Goal: Information Seeking & Learning: Learn about a topic

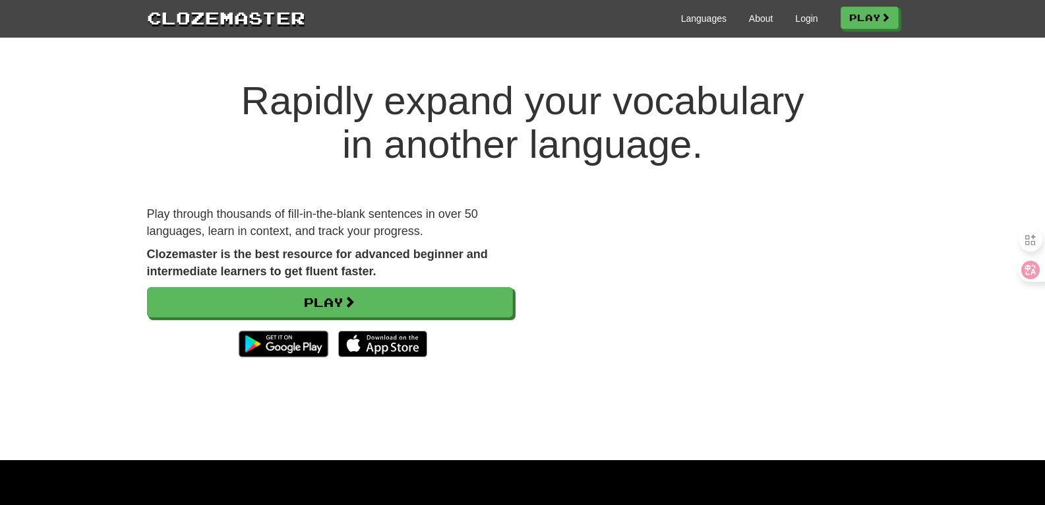
click at [799, 26] on div "Languages About Login Play" at bounding box center [602, 17] width 594 height 24
click at [799, 19] on link "Login" at bounding box center [806, 18] width 22 height 13
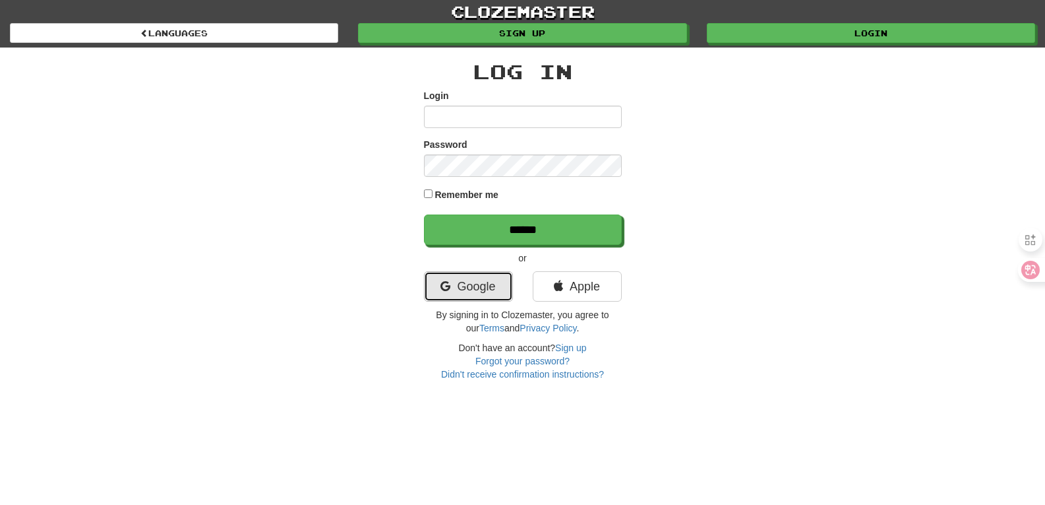
click at [471, 280] on link "Google" at bounding box center [468, 286] width 89 height 30
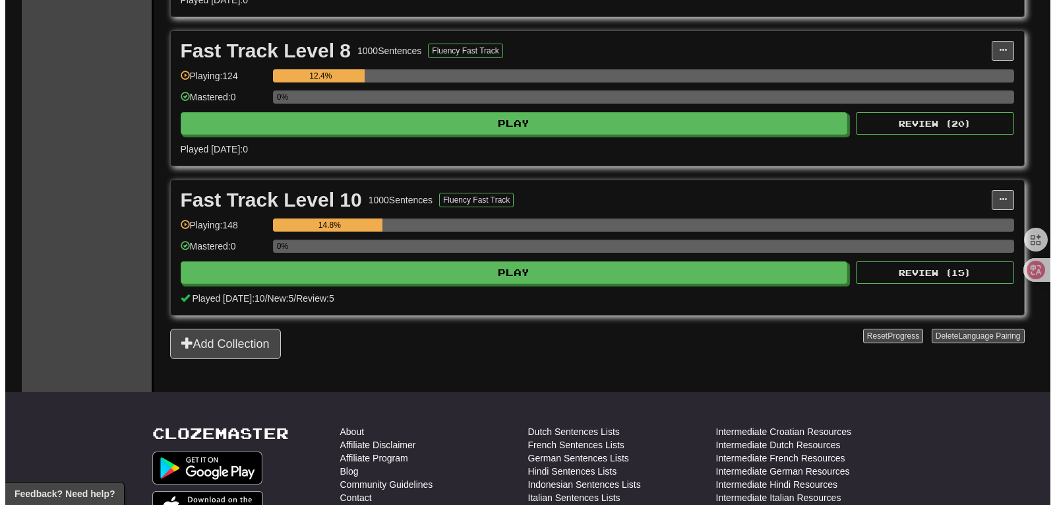
scroll to position [662, 0]
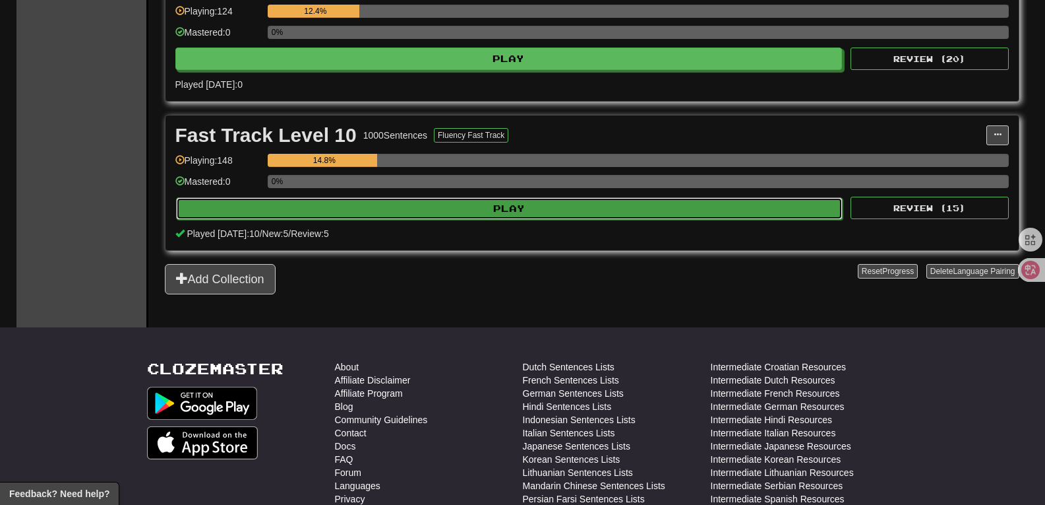
click at [555, 217] on button "Play" at bounding box center [509, 208] width 667 height 22
select select "**"
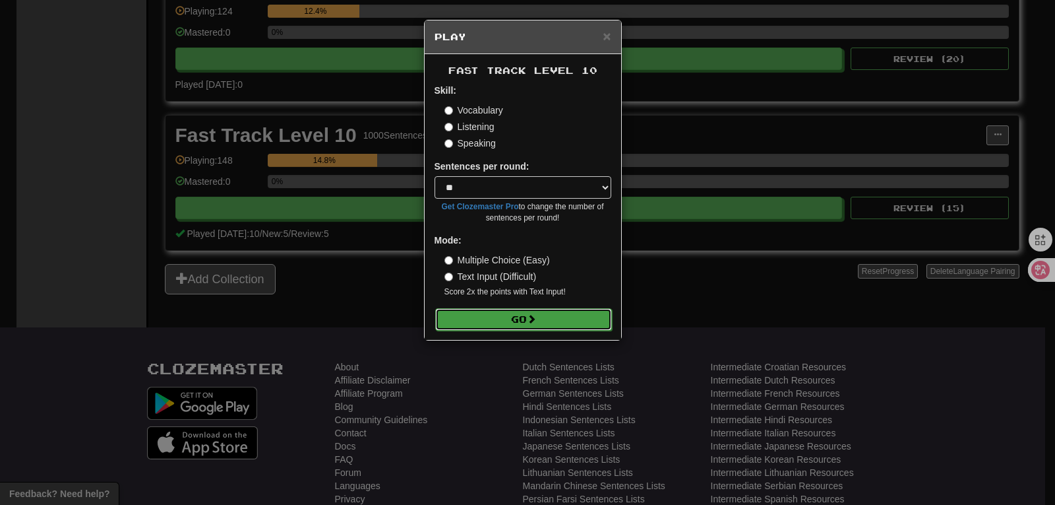
click at [592, 324] on button "Go" at bounding box center [523, 319] width 177 height 22
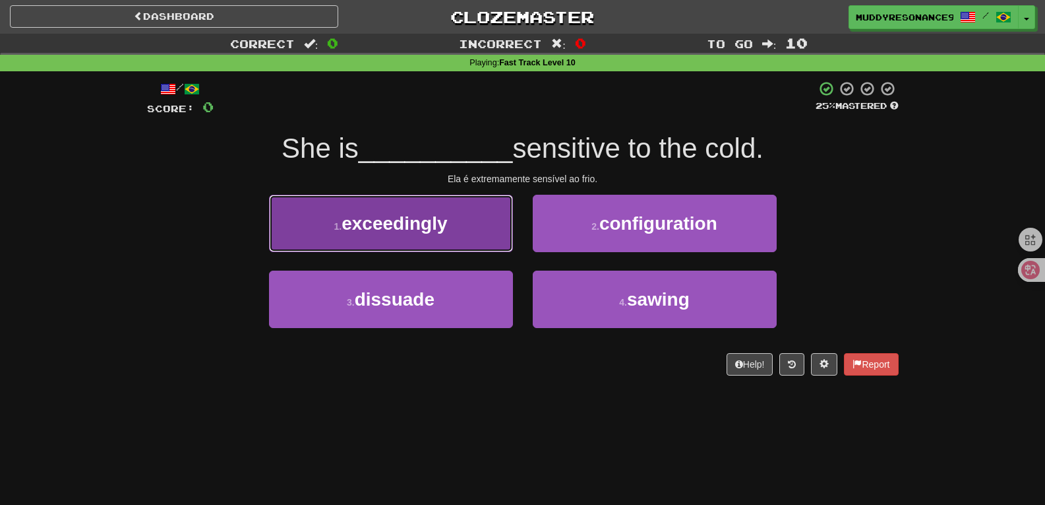
click at [441, 226] on span "exceedingly" at bounding box center [395, 223] width 106 height 20
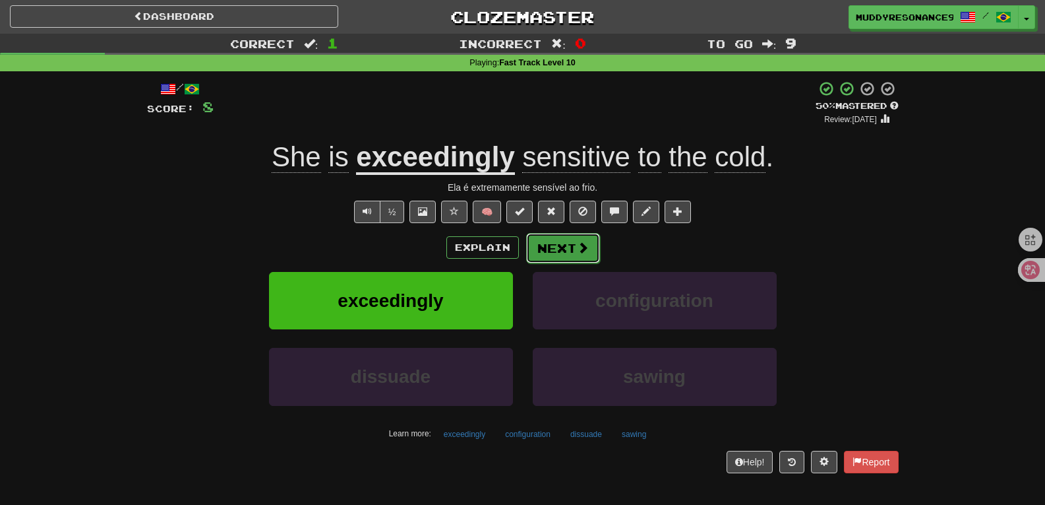
click at [574, 249] on button "Next" at bounding box center [563, 248] width 74 height 30
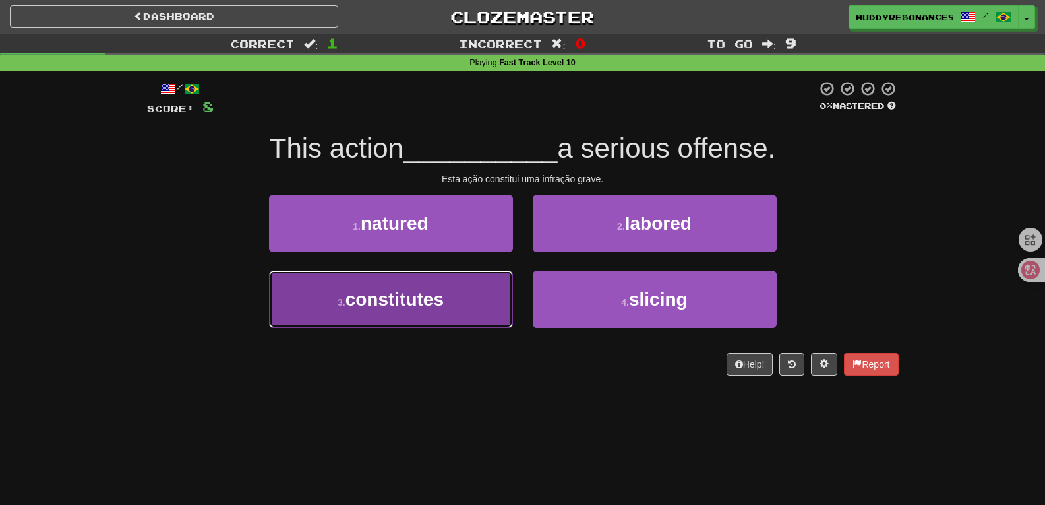
click at [474, 294] on button "3 . constitutes" at bounding box center [391, 298] width 244 height 57
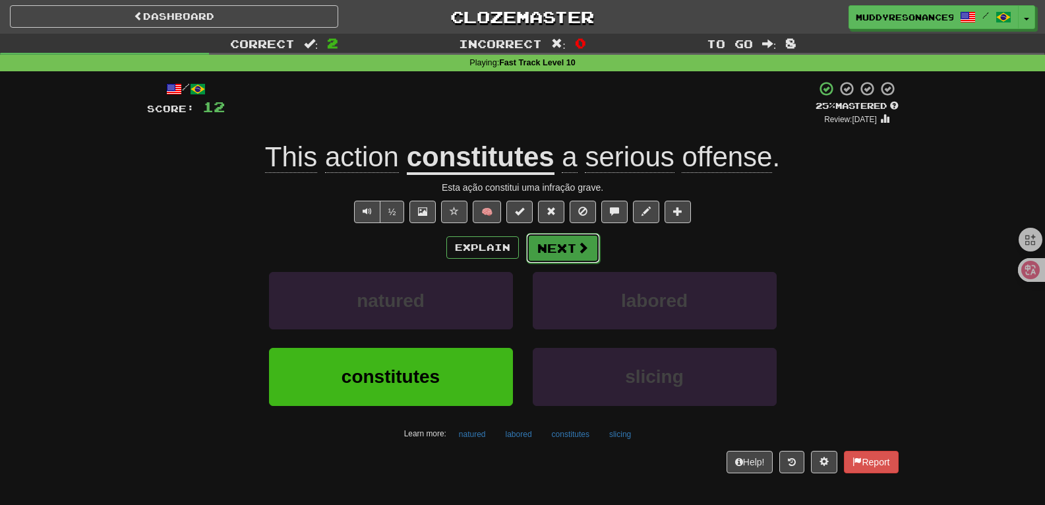
click at [569, 247] on button "Next" at bounding box center [563, 248] width 74 height 30
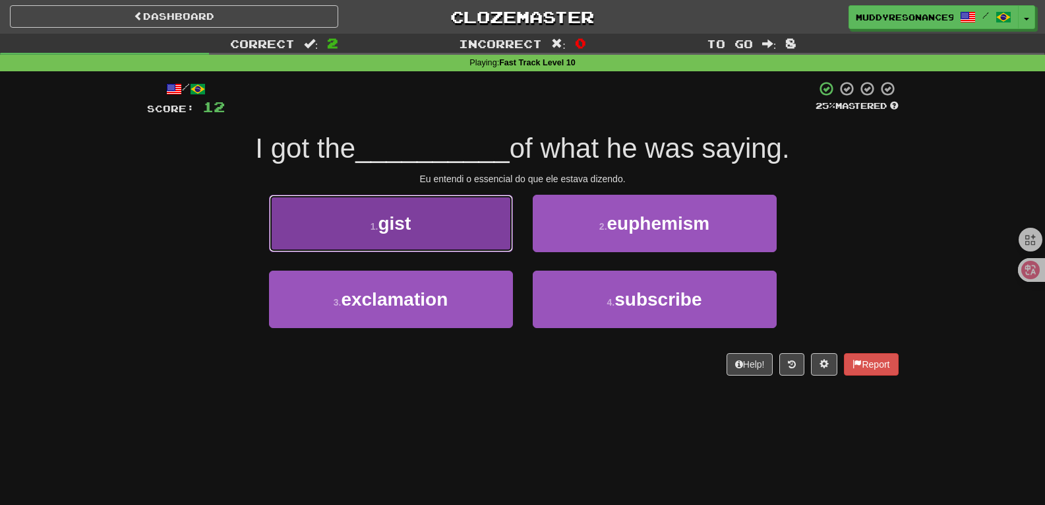
click at [468, 215] on button "1 . gist" at bounding box center [391, 223] width 244 height 57
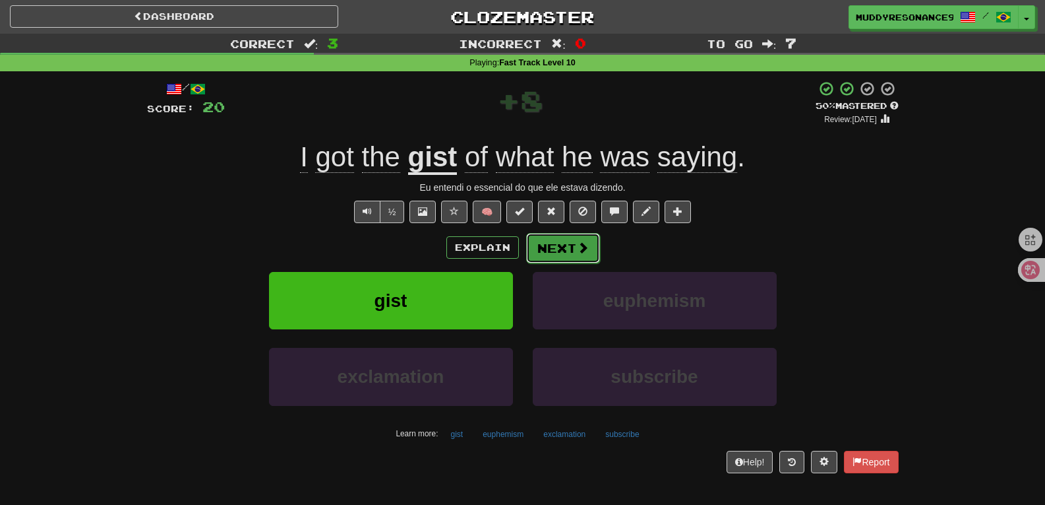
click at [577, 243] on span at bounding box center [583, 247] width 12 height 12
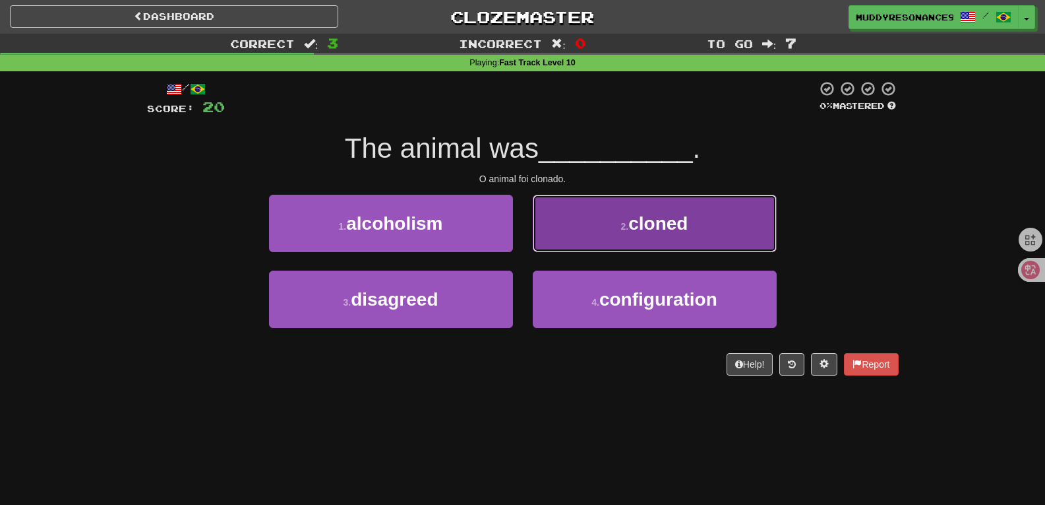
click at [643, 230] on span "cloned" at bounding box center [658, 223] width 59 height 20
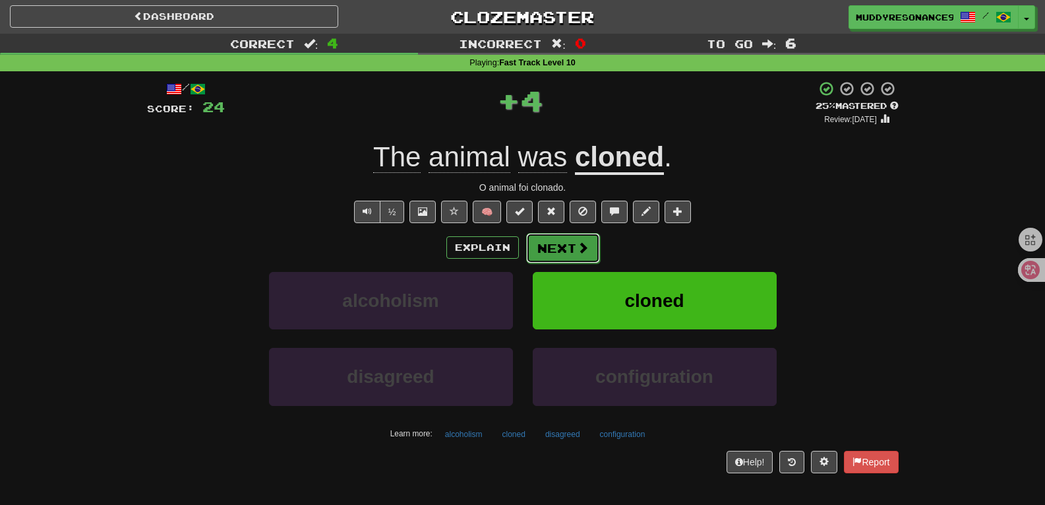
click at [574, 242] on button "Next" at bounding box center [563, 248] width 74 height 30
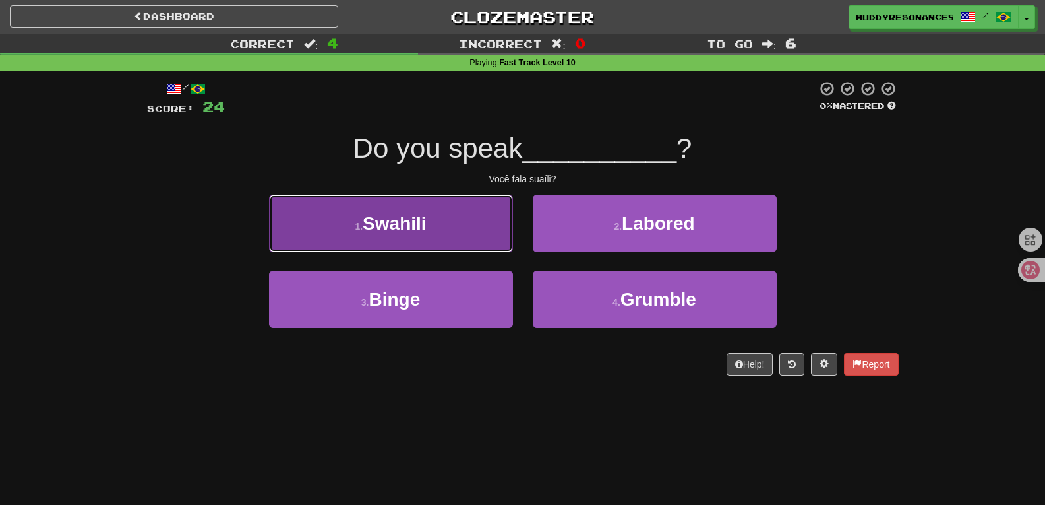
click at [483, 220] on button "1 . Swahili" at bounding box center [391, 223] width 244 height 57
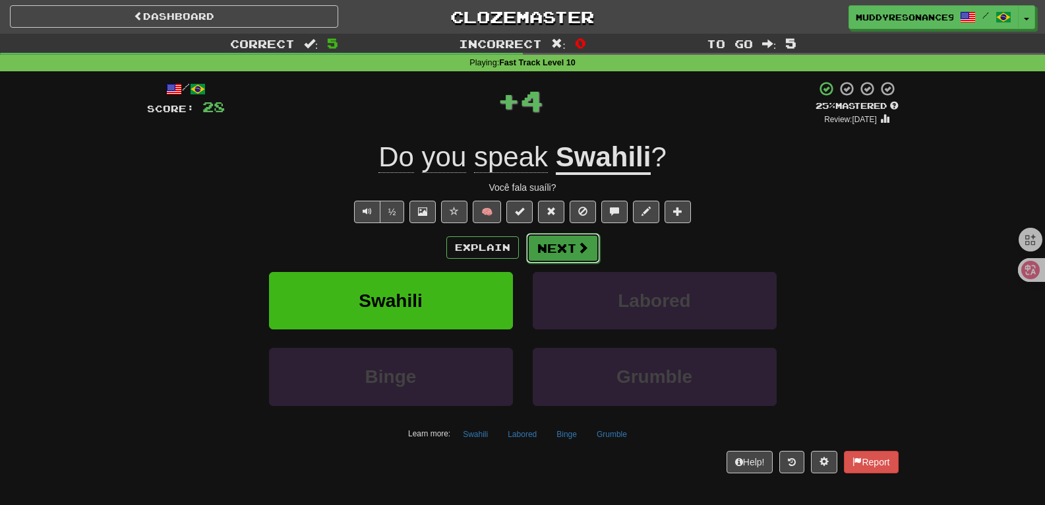
click at [574, 239] on button "Next" at bounding box center [563, 248] width 74 height 30
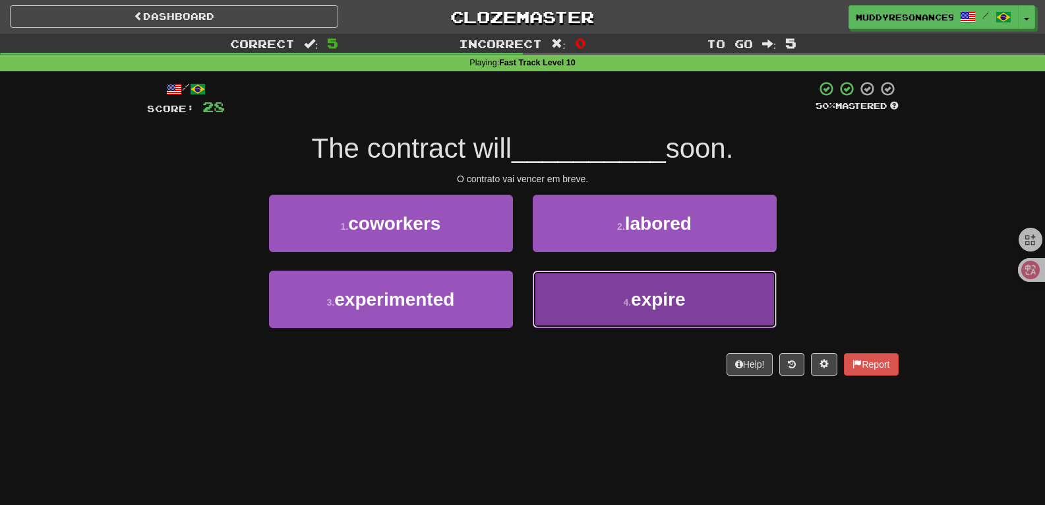
click at [658, 293] on span "expire" at bounding box center [658, 299] width 55 height 20
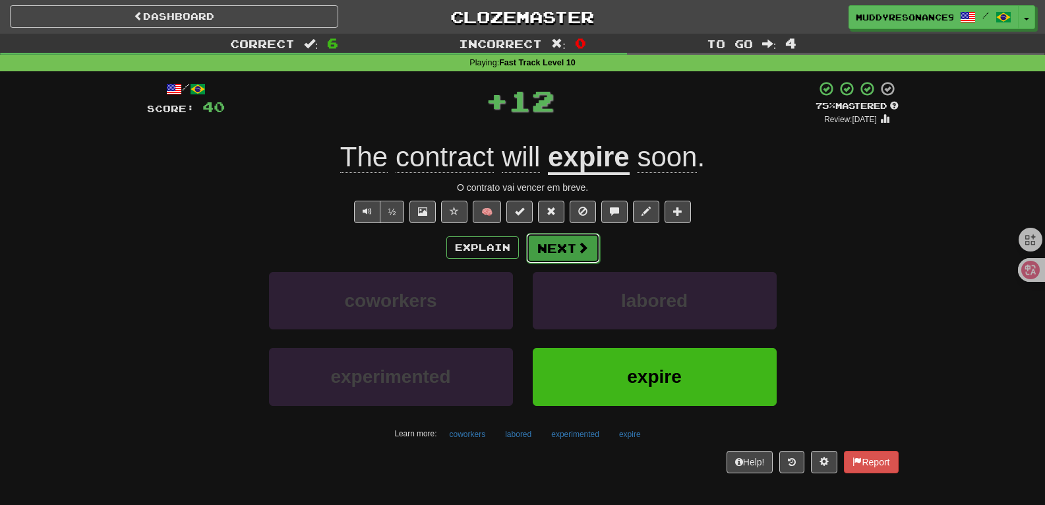
click at [580, 249] on span at bounding box center [583, 247] width 12 height 12
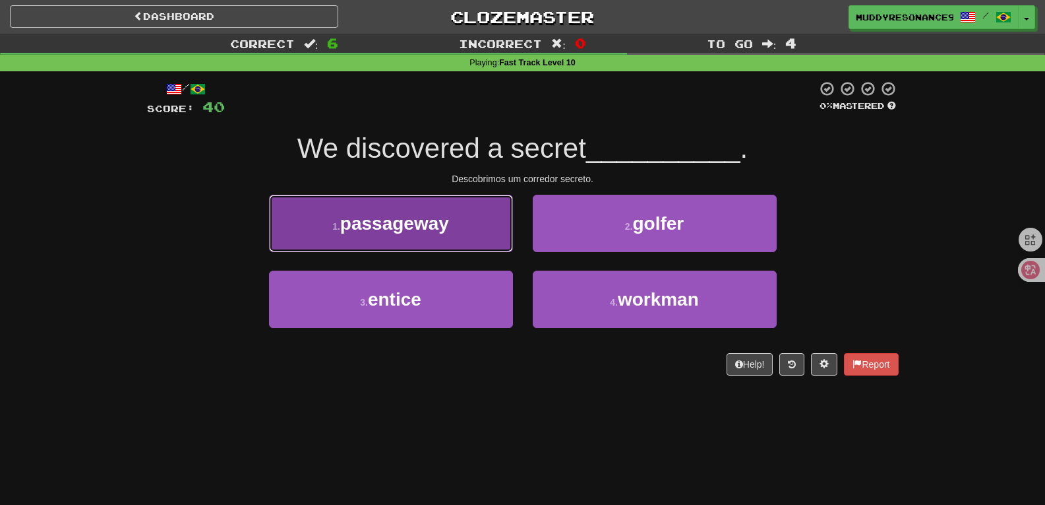
click at [472, 213] on button "1 . passageway" at bounding box center [391, 223] width 244 height 57
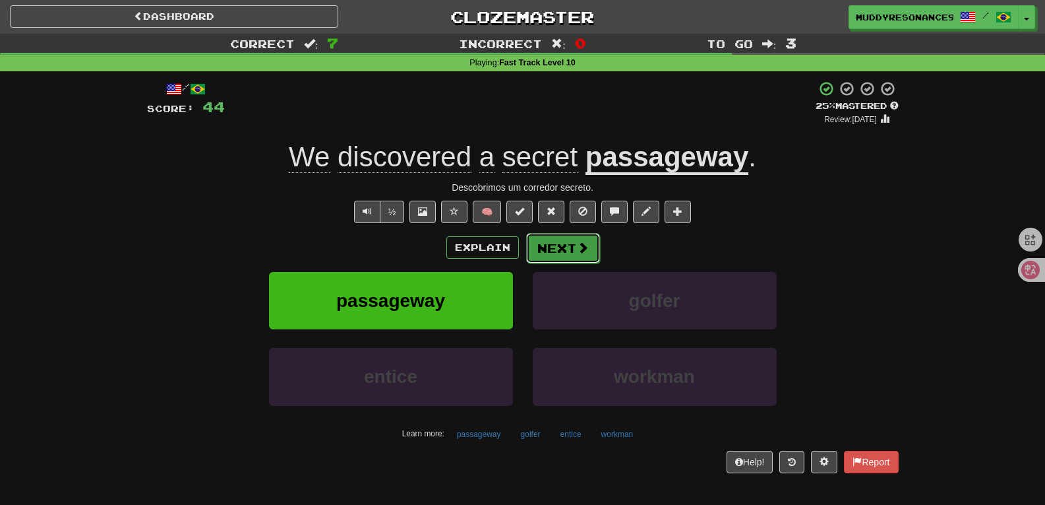
click at [588, 239] on button "Next" at bounding box center [563, 248] width 74 height 30
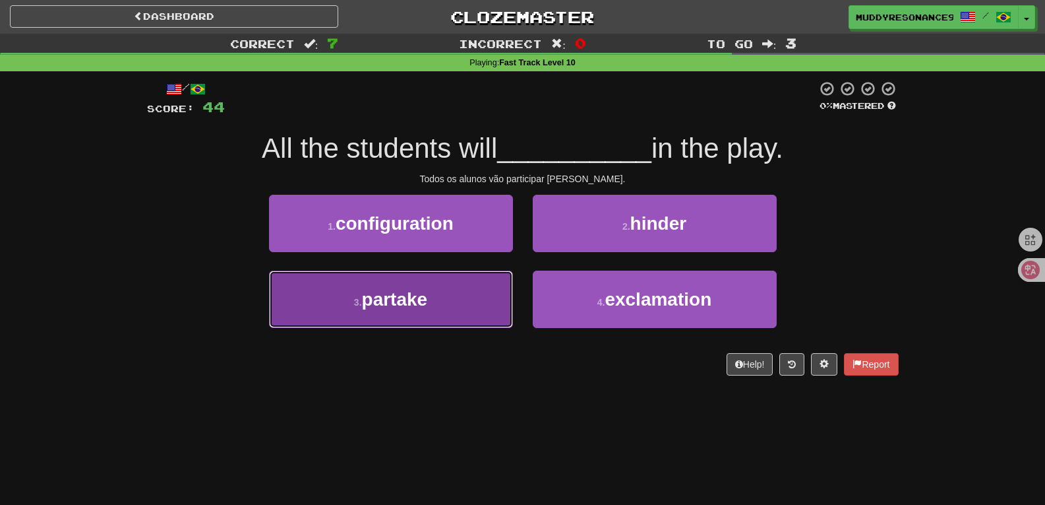
click at [482, 283] on button "3 . partake" at bounding box center [391, 298] width 244 height 57
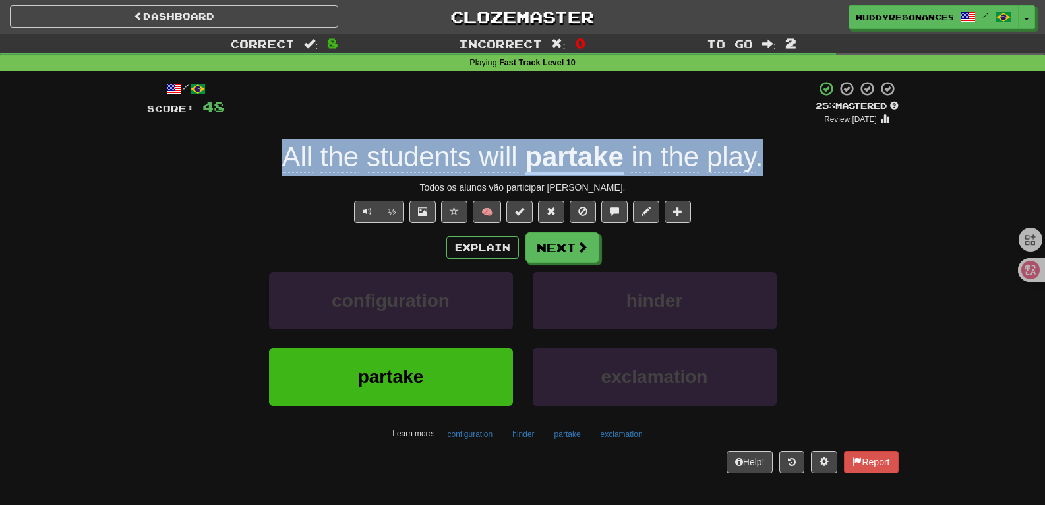
drag, startPoint x: 761, startPoint y: 164, endPoint x: 288, endPoint y: 148, distance: 473.1
click at [288, 148] on div "All the students will partake in the play ." at bounding box center [523, 157] width 752 height 36
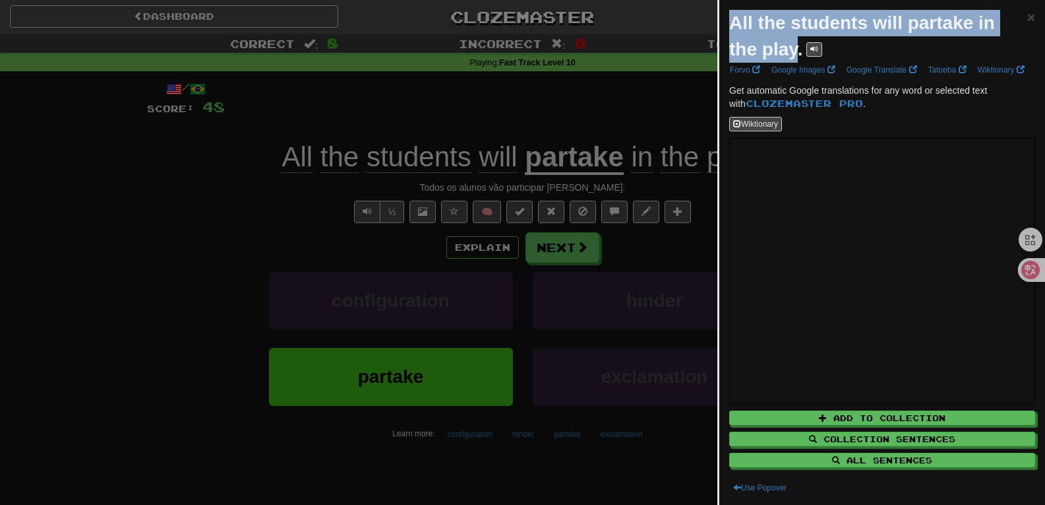
drag, startPoint x: 731, startPoint y: 27, endPoint x: 793, endPoint y: 57, distance: 68.7
click at [793, 57] on strong "All the students will partake in the play." at bounding box center [862, 36] width 266 height 47
copy strong "All the students will partake in the play"
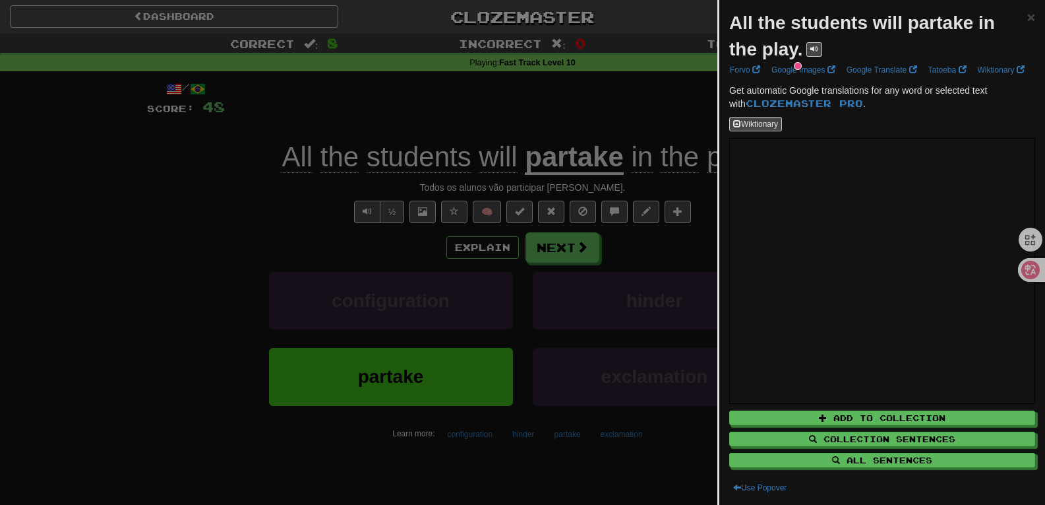
click at [667, 257] on div at bounding box center [522, 252] width 1045 height 505
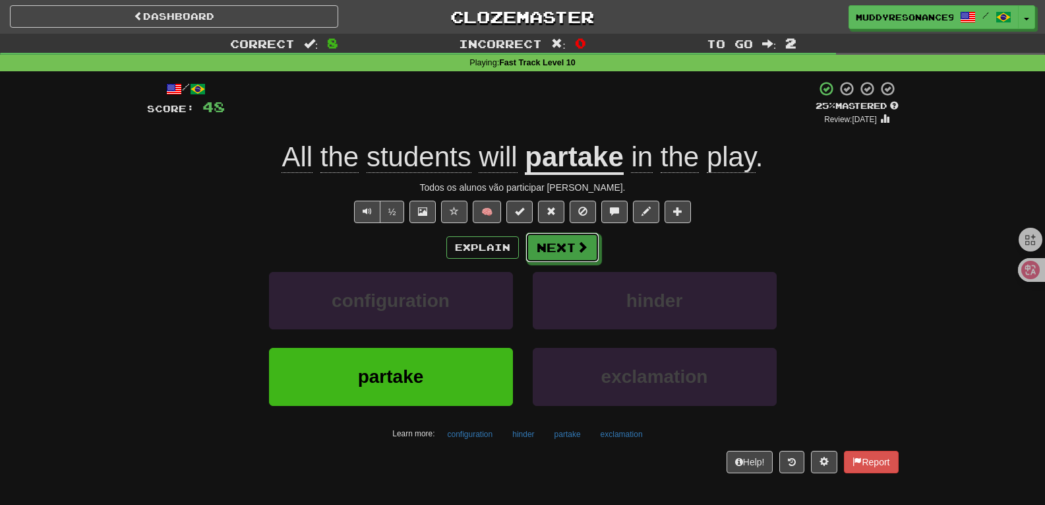
click at [551, 253] on button "Next" at bounding box center [563, 247] width 74 height 30
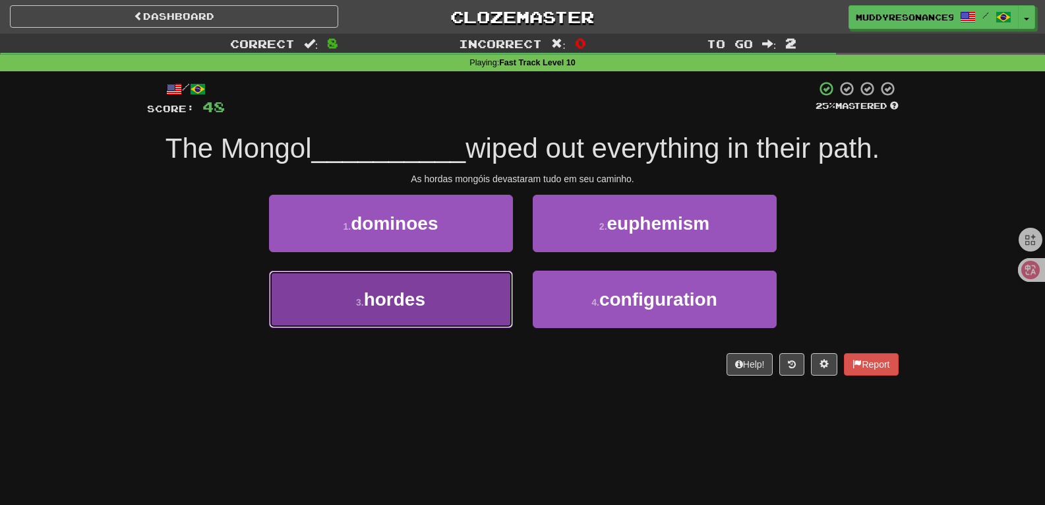
click at [458, 307] on button "3 . hordes" at bounding box center [391, 298] width 244 height 57
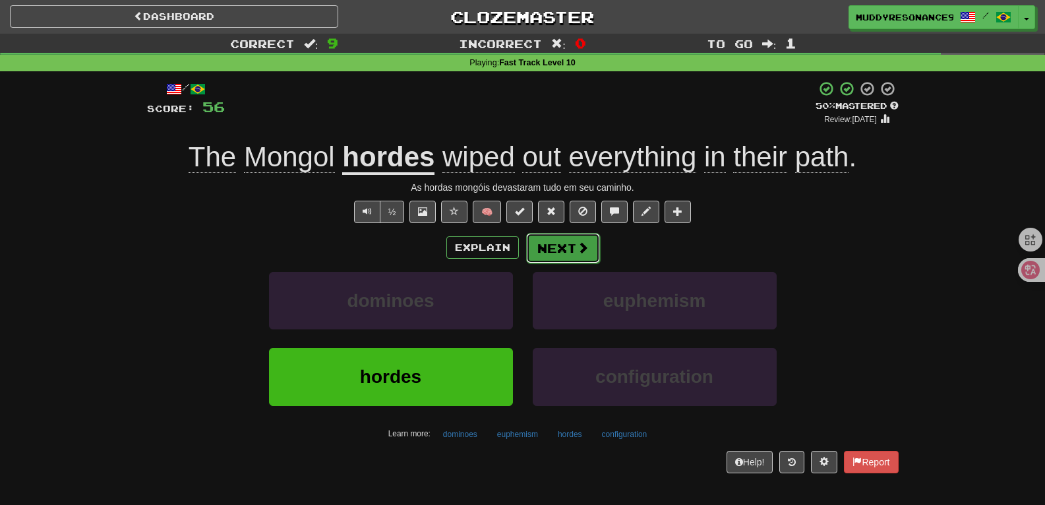
click at [566, 243] on button "Next" at bounding box center [563, 248] width 74 height 30
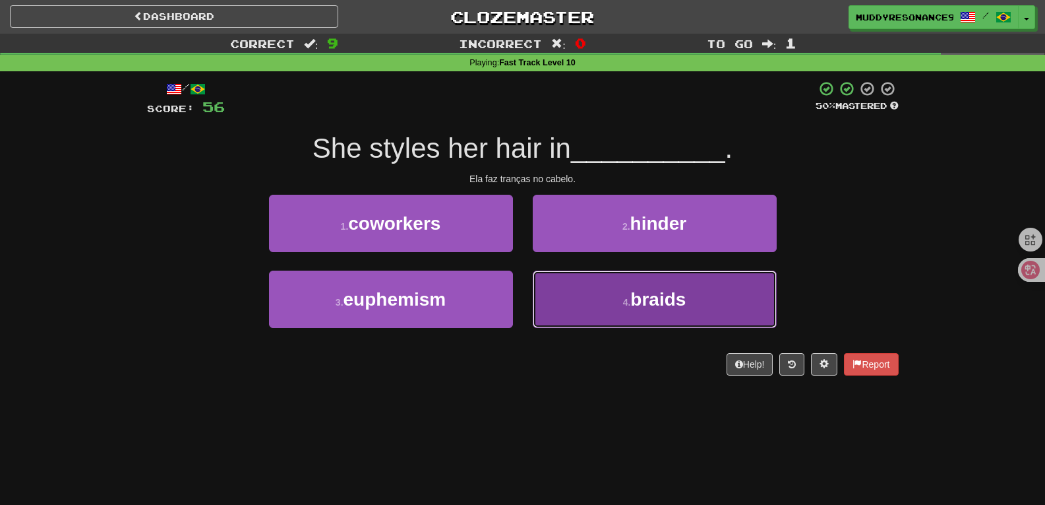
click at [669, 293] on span "braids" at bounding box center [657, 299] width 55 height 20
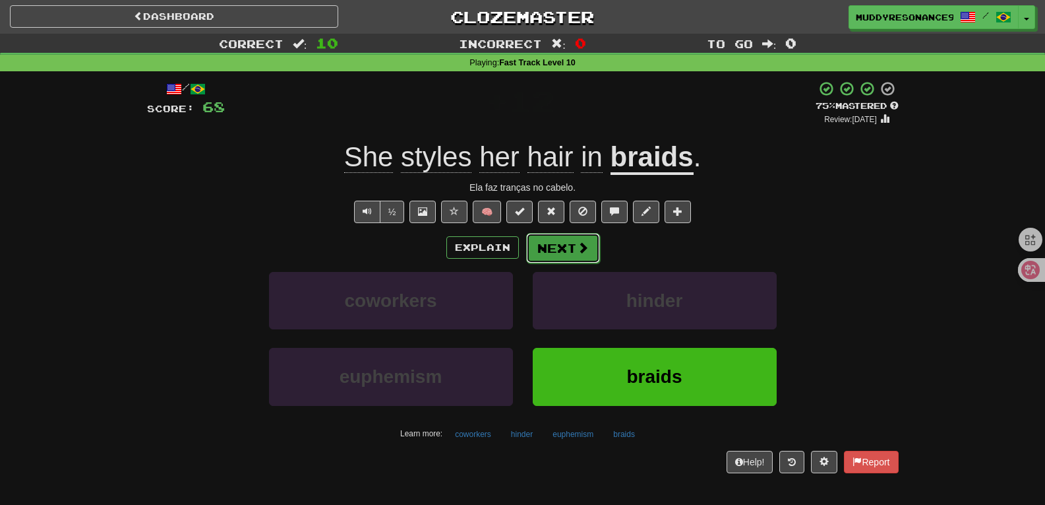
click at [583, 255] on button "Next" at bounding box center [563, 248] width 74 height 30
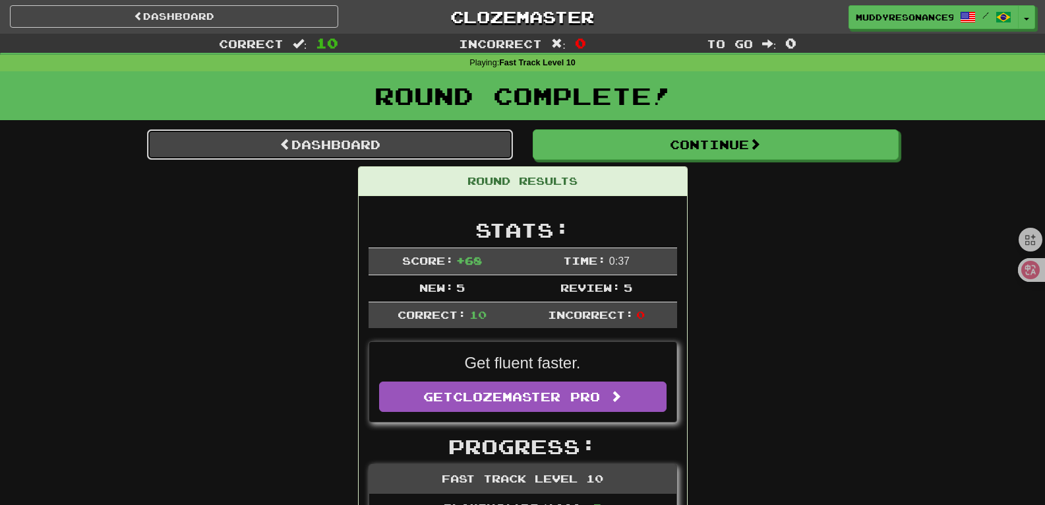
click at [419, 152] on link "Dashboard" at bounding box center [330, 144] width 366 height 30
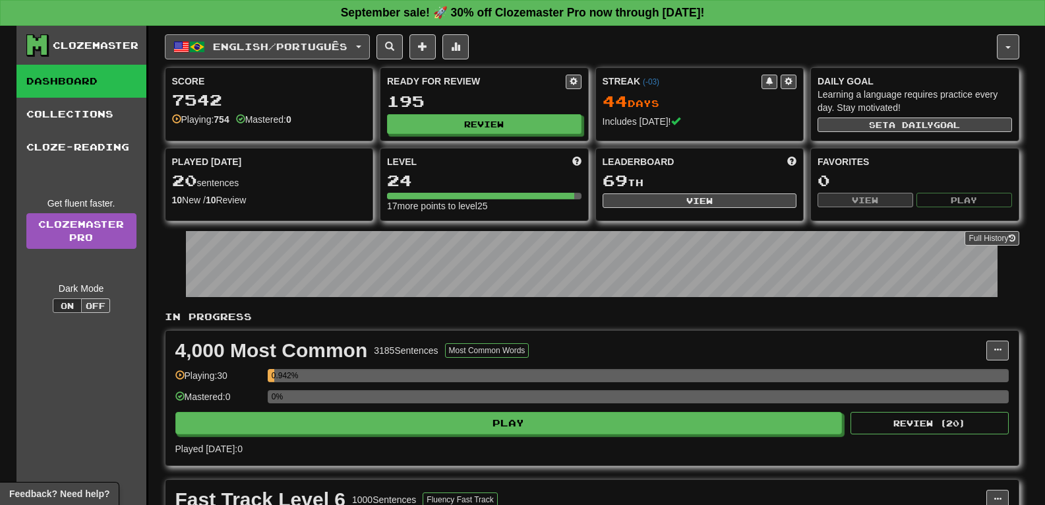
click at [278, 42] on span "English / Português" at bounding box center [280, 46] width 135 height 11
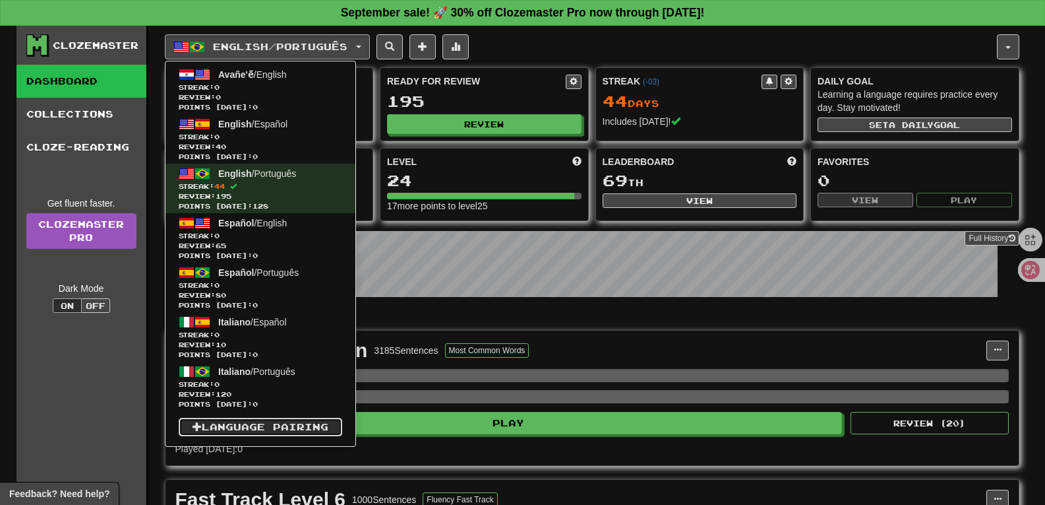
click at [320, 426] on link "Language Pairing" at bounding box center [261, 426] width 164 height 18
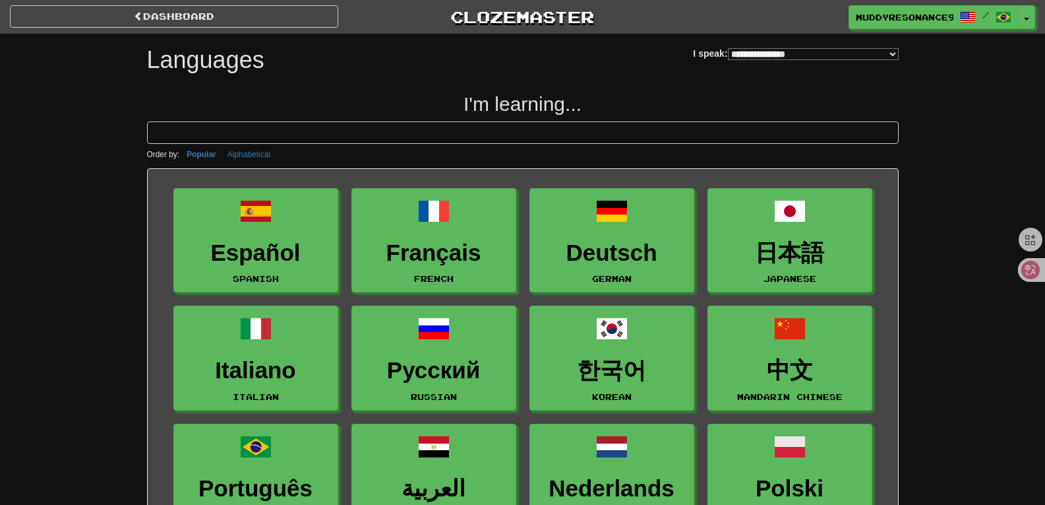
click at [728, 52] on select "**********" at bounding box center [813, 54] width 171 height 12
select select "*********"
click at [728, 48] on select "**********" at bounding box center [813, 54] width 171 height 12
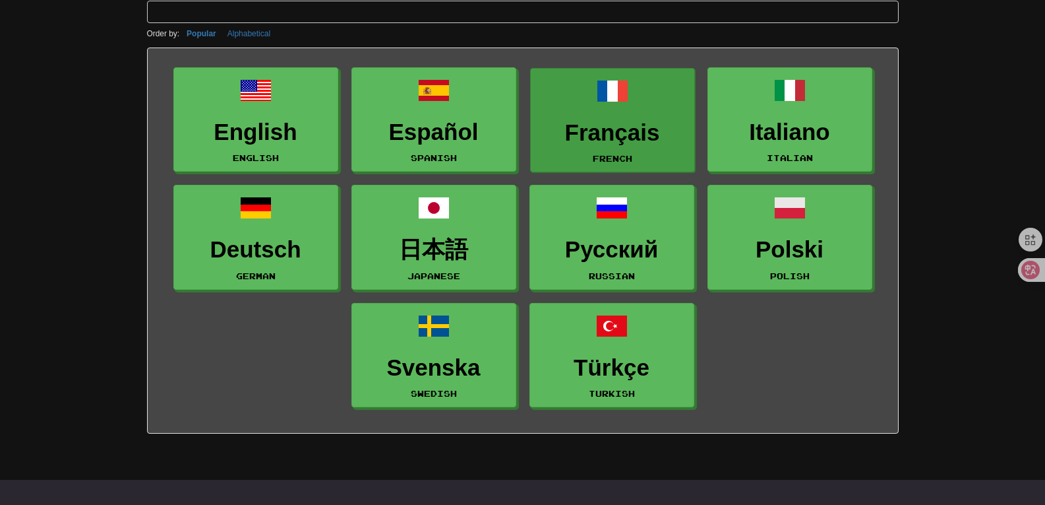
scroll to position [132, 0]
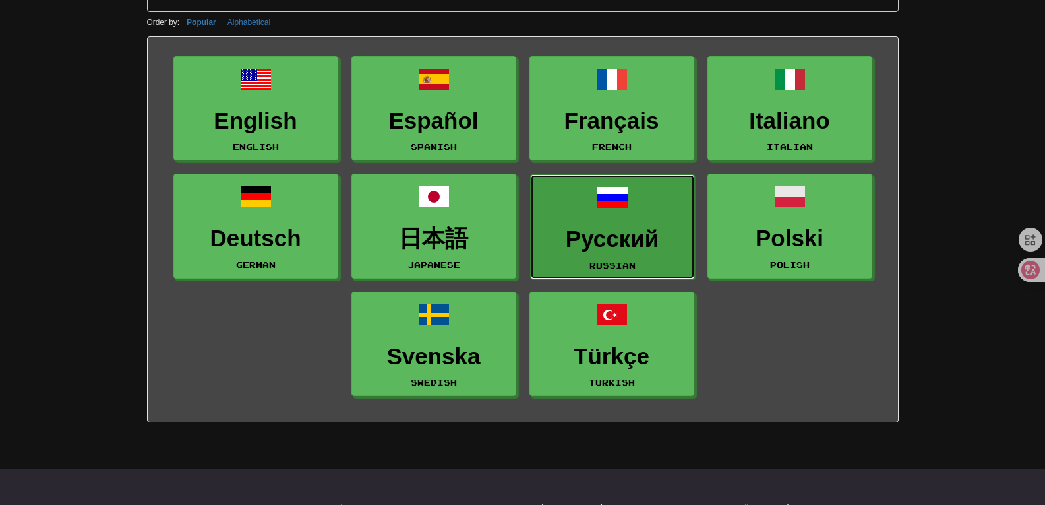
click at [650, 242] on h3 "Русский" at bounding box center [612, 239] width 150 height 26
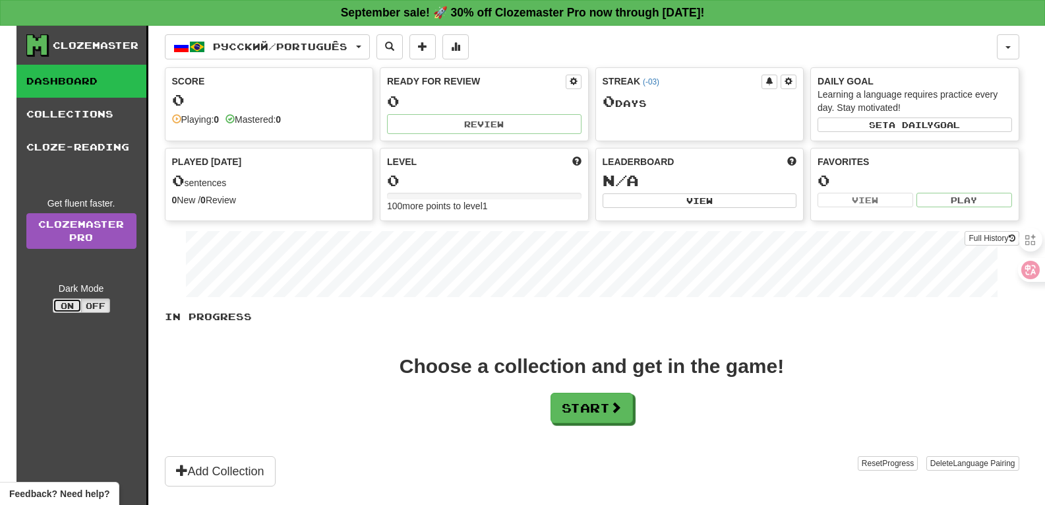
click at [73, 307] on button "On" at bounding box center [67, 305] width 29 height 15
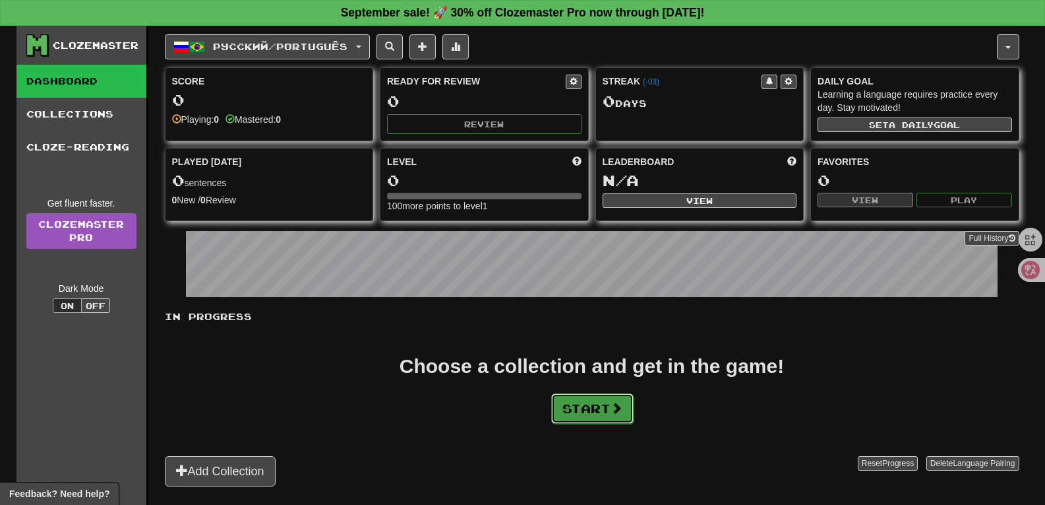
click at [599, 406] on button "Start" at bounding box center [592, 408] width 82 height 30
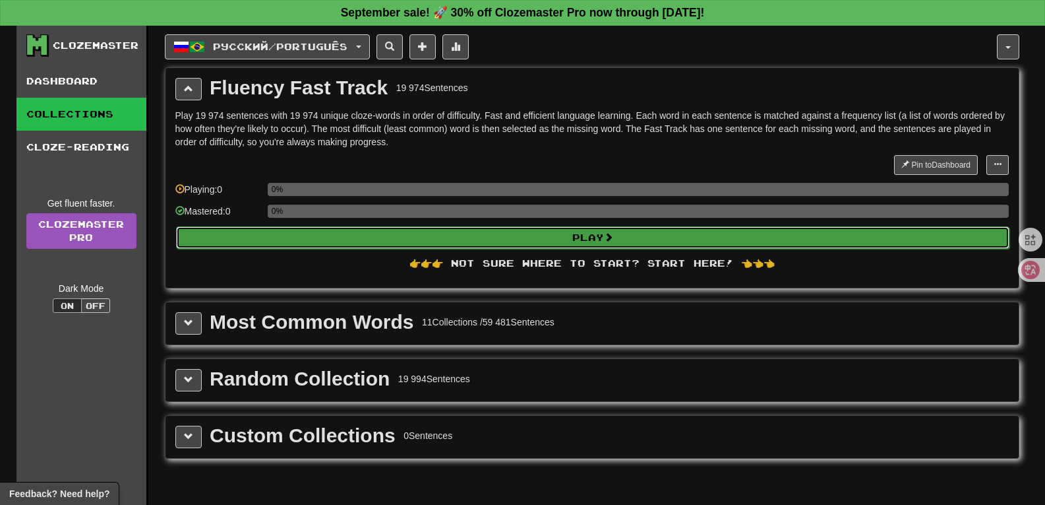
click at [451, 242] on button "Play" at bounding box center [593, 237] width 834 height 22
select select "**"
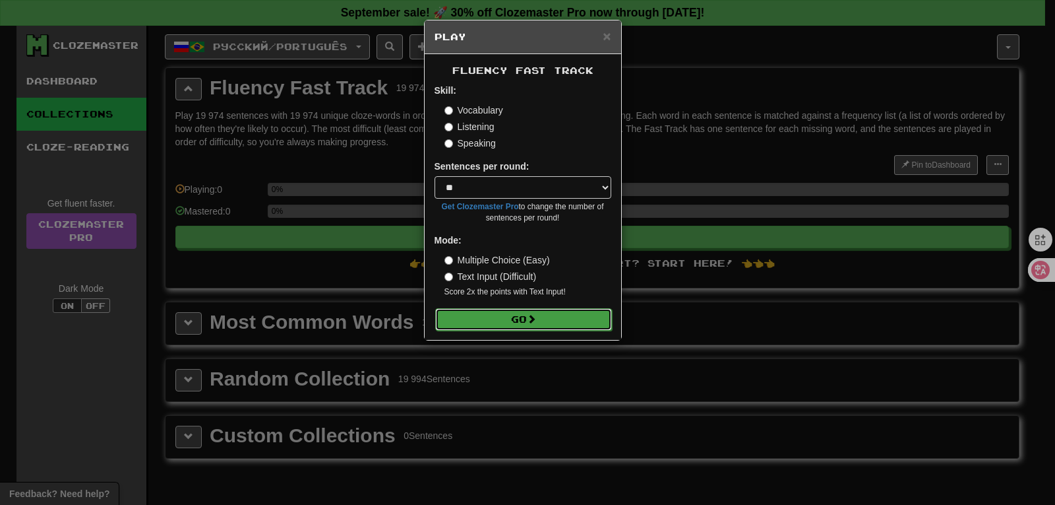
click at [536, 315] on span at bounding box center [531, 318] width 9 height 9
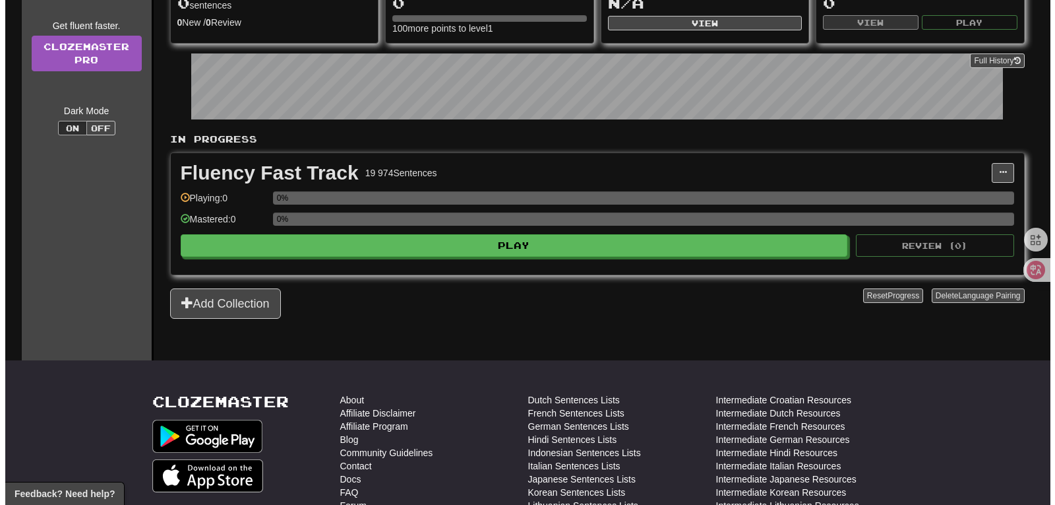
scroll to position [198, 0]
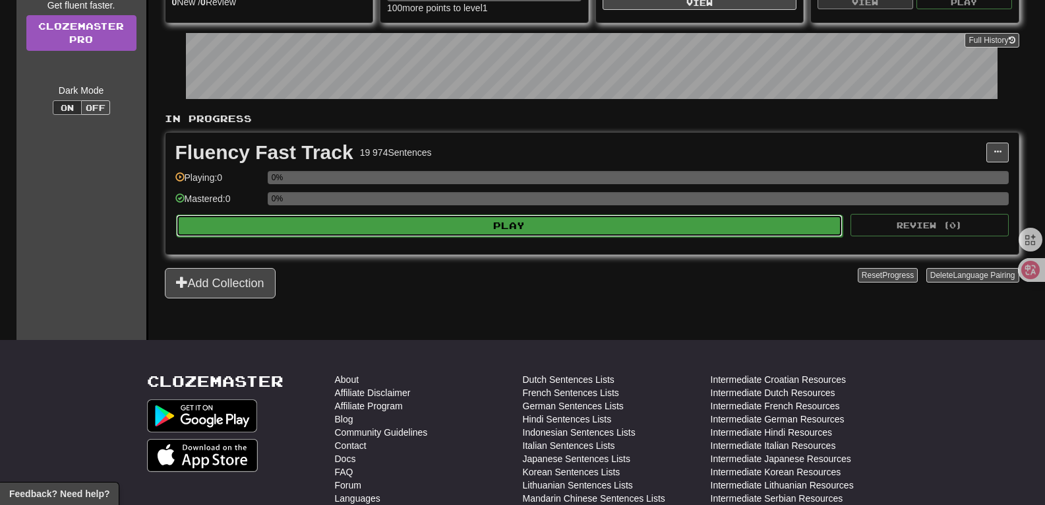
click at [517, 228] on button "Play" at bounding box center [509, 225] width 667 height 22
select select "**"
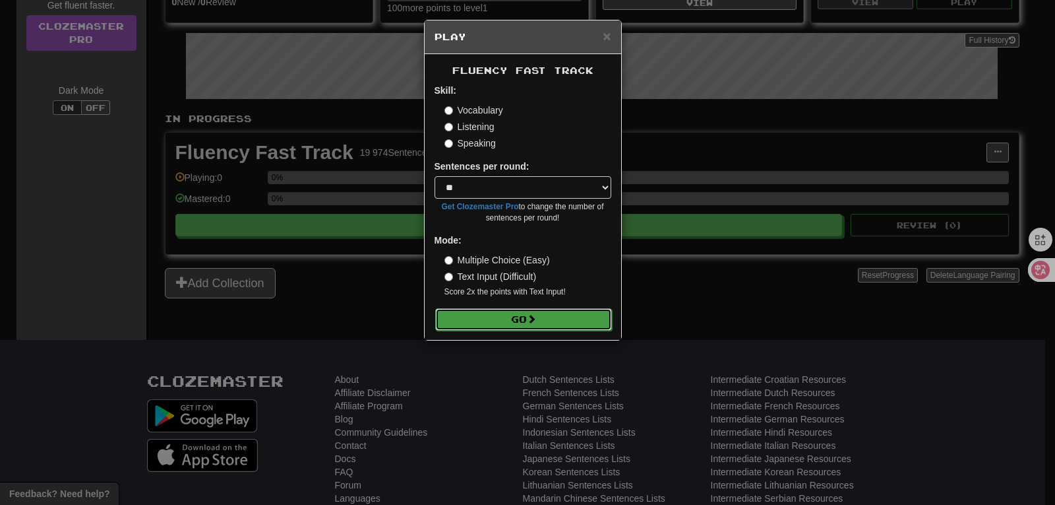
click at [510, 311] on button "Go" at bounding box center [523, 319] width 177 height 22
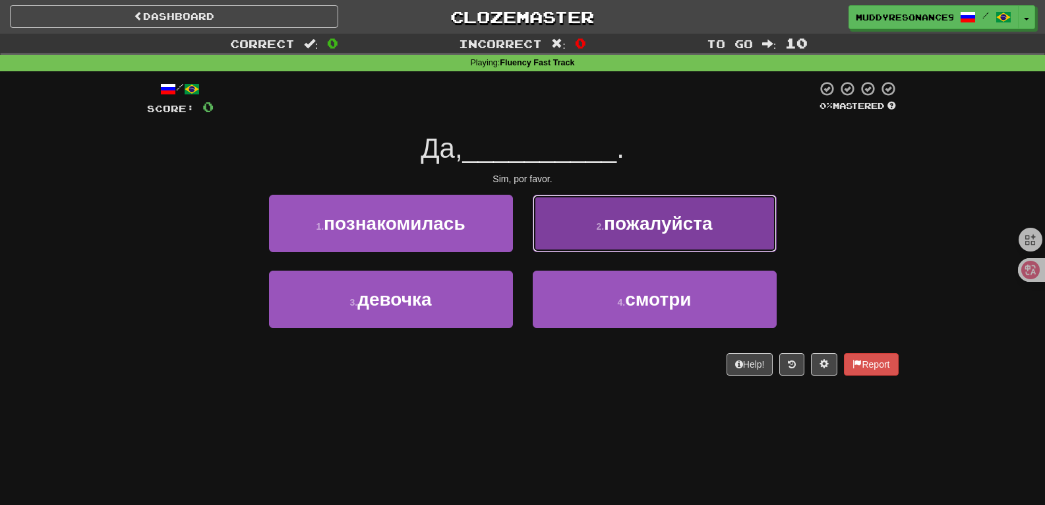
click at [630, 238] on button "2 . пожалуйста" at bounding box center [655, 223] width 244 height 57
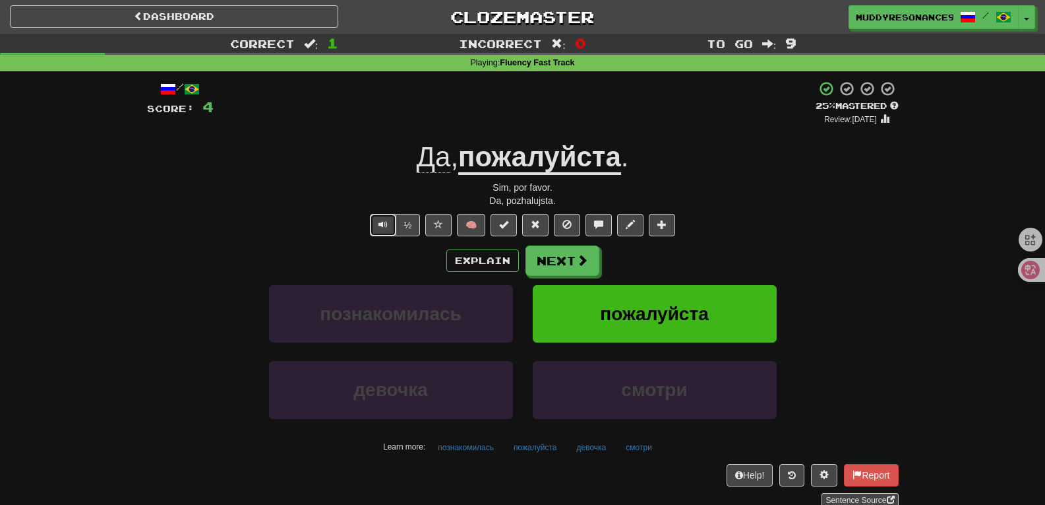
click at [383, 222] on span "Text-to-speech controls" at bounding box center [383, 224] width 9 height 9
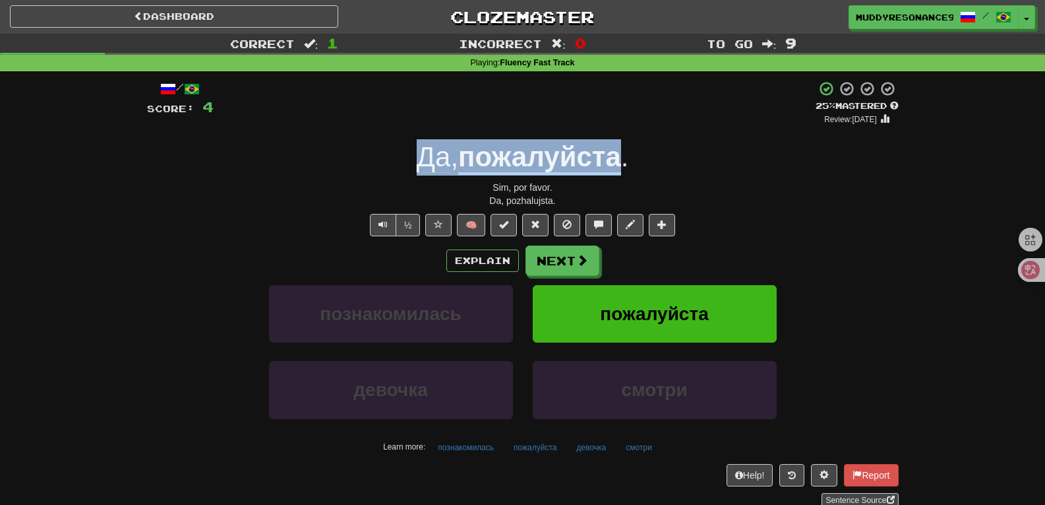
drag, startPoint x: 627, startPoint y: 170, endPoint x: 415, endPoint y: 154, distance: 211.6
click at [415, 154] on div "Да , пожалуйста ." at bounding box center [523, 157] width 752 height 36
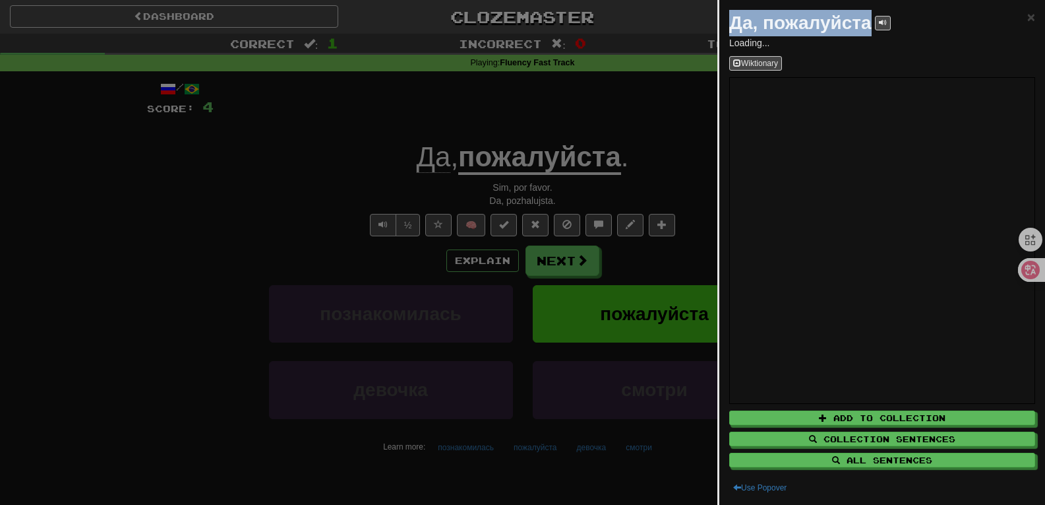
drag, startPoint x: 869, startPoint y: 20, endPoint x: 729, endPoint y: 20, distance: 139.8
click at [729, 20] on div "Да, пожалуйста × Loading... Wiktionary Add to Collection Collection Sentences A…" at bounding box center [883, 252] width 326 height 505
copy strong "Да, пожалуйста"
click at [638, 274] on div at bounding box center [522, 252] width 1045 height 505
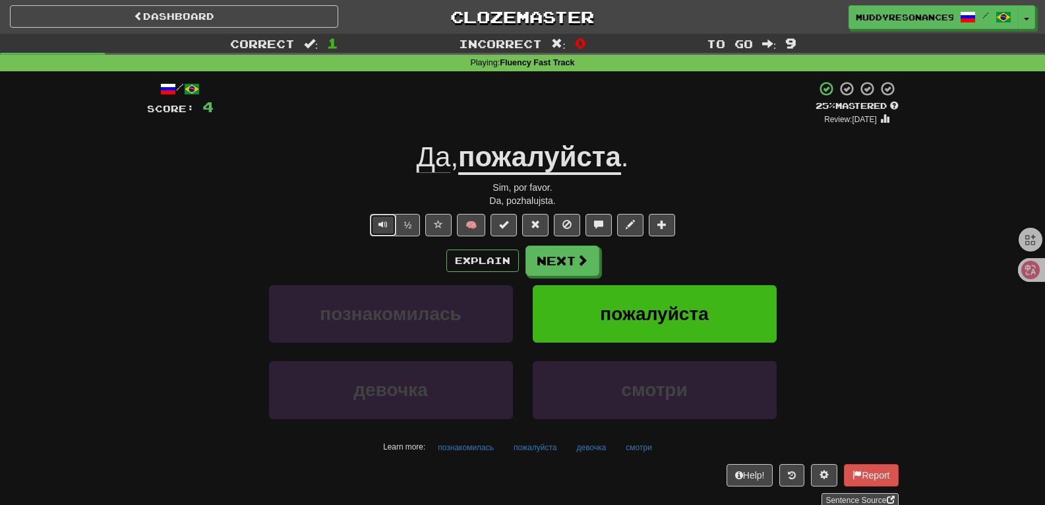
click at [386, 220] on span "Text-to-speech controls" at bounding box center [383, 224] width 9 height 9
click at [567, 158] on u "пожалуйста" at bounding box center [539, 158] width 163 height 34
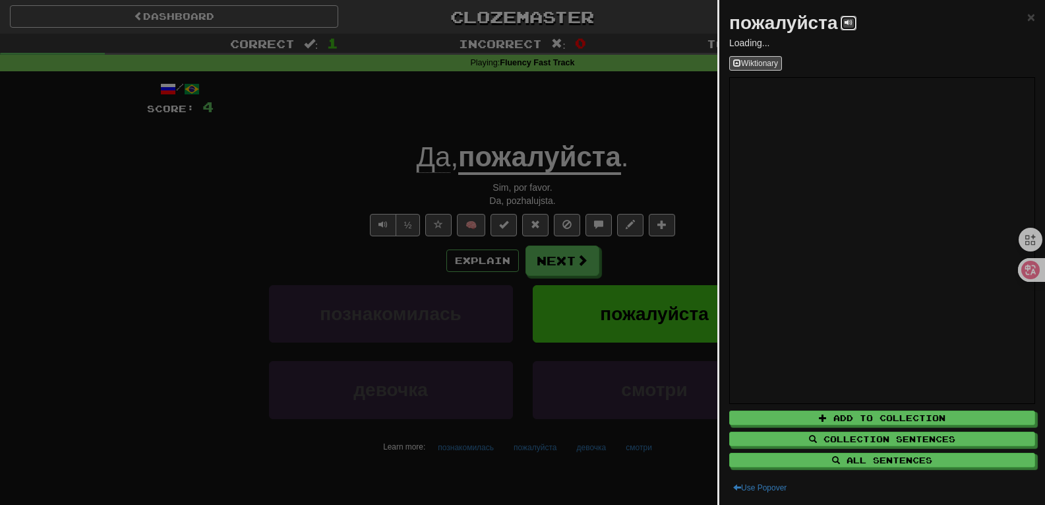
click at [851, 24] on span at bounding box center [849, 22] width 8 height 8
click at [1028, 15] on span "×" at bounding box center [1032, 16] width 8 height 15
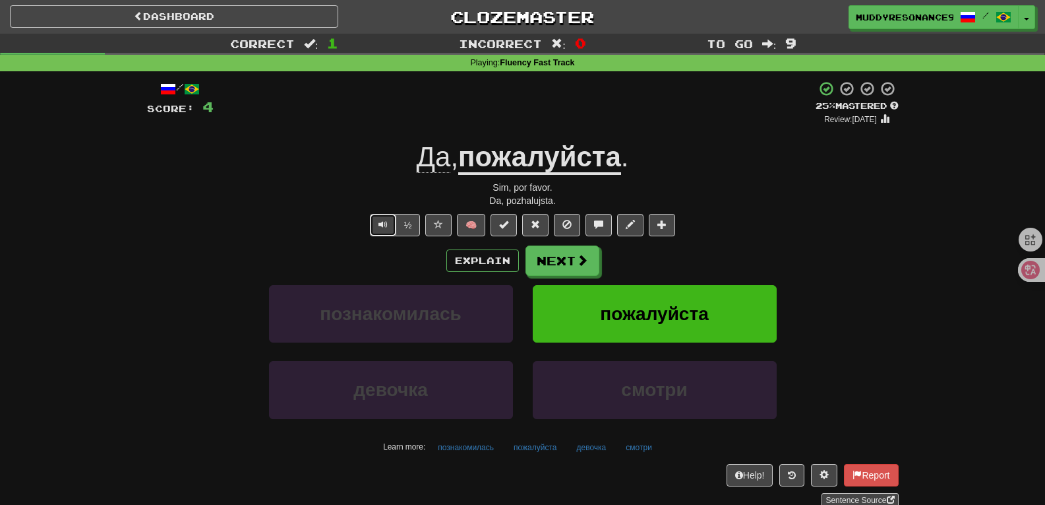
click at [389, 223] on button "Text-to-speech controls" at bounding box center [383, 225] width 26 height 22
click at [584, 260] on span at bounding box center [583, 261] width 12 height 12
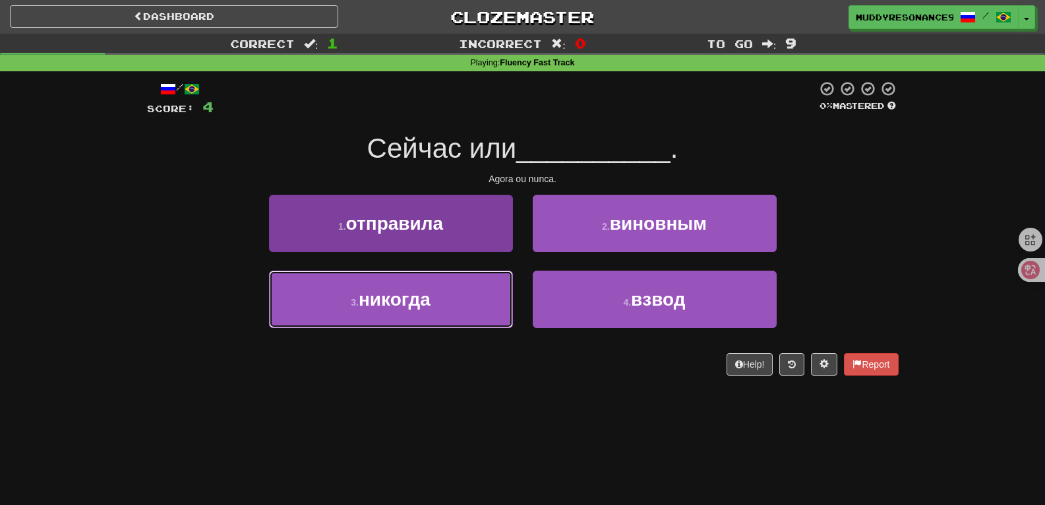
click at [466, 290] on button "3 . никогда" at bounding box center [391, 298] width 244 height 57
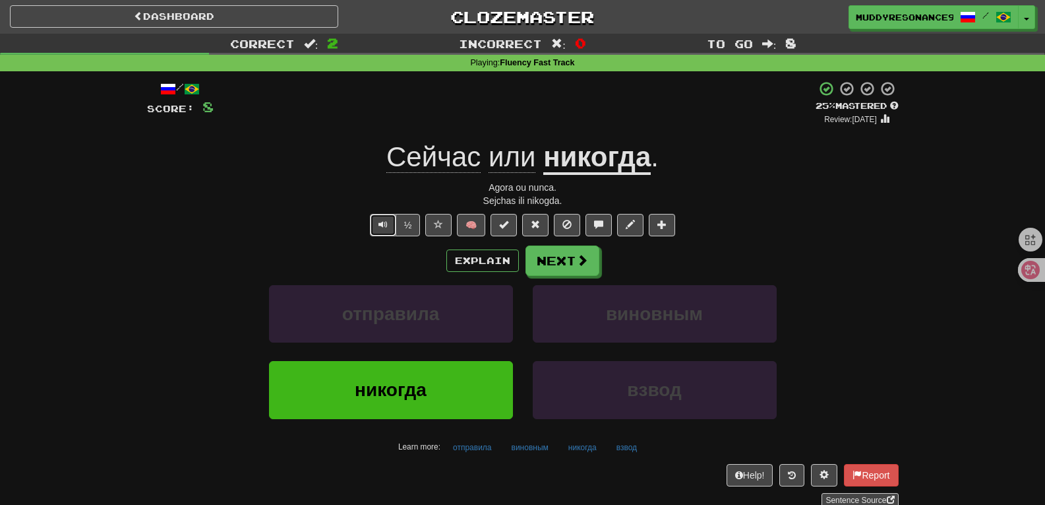
click at [383, 224] on span "Text-to-speech controls" at bounding box center [383, 224] width 9 height 9
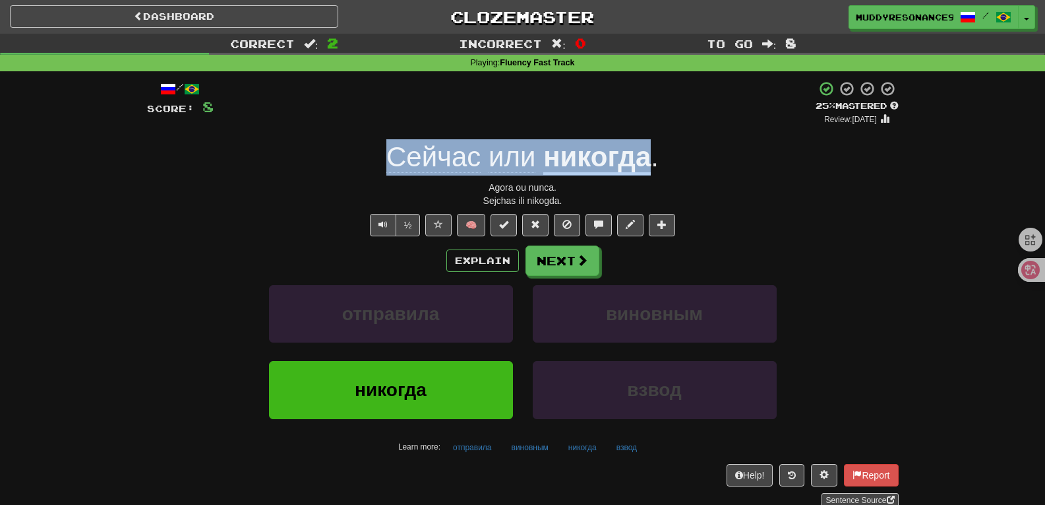
drag, startPoint x: 652, startPoint y: 164, endPoint x: 392, endPoint y: 153, distance: 260.1
click at [392, 153] on div "Сейчас или никогда ." at bounding box center [523, 157] width 752 height 36
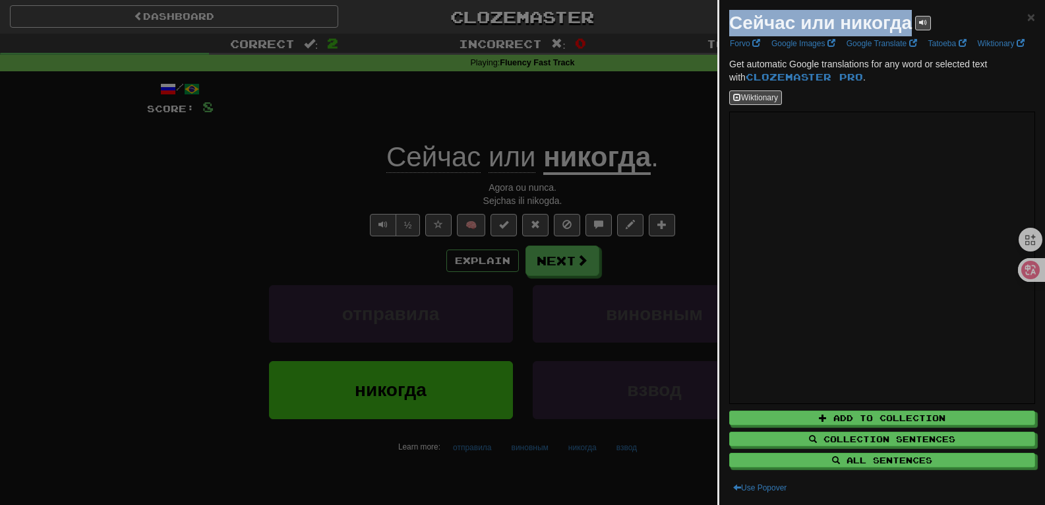
drag, startPoint x: 910, startPoint y: 24, endPoint x: 735, endPoint y: 34, distance: 175.0
click at [735, 34] on div "Сейчас или никогда" at bounding box center [830, 23] width 202 height 26
copy strong "Сейчас или никогда"
click at [858, 46] on link "Google Translate" at bounding box center [882, 43] width 78 height 15
click at [1028, 16] on span "×" at bounding box center [1032, 16] width 8 height 15
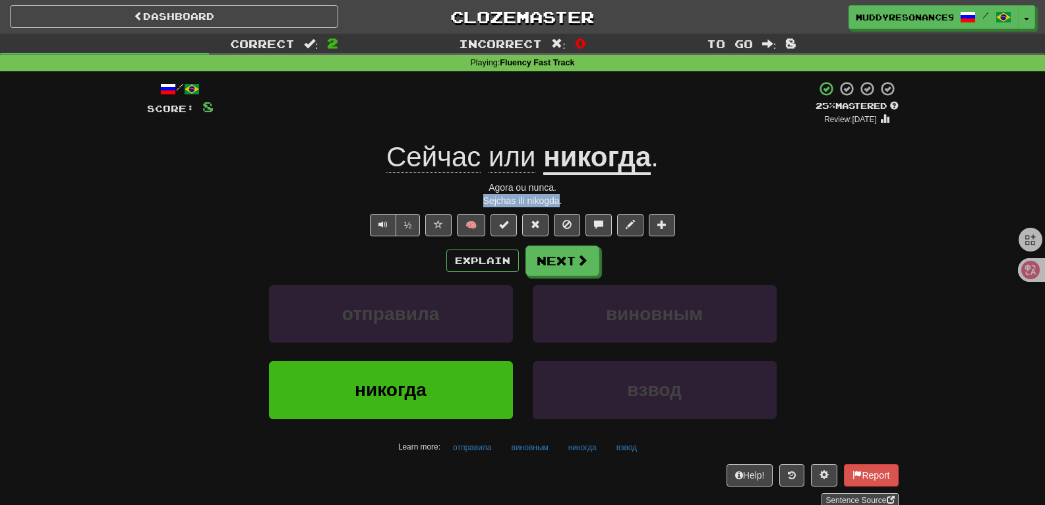
drag, startPoint x: 561, startPoint y: 202, endPoint x: 482, endPoint y: 203, distance: 78.5
click at [482, 203] on div "Sejchas ili nikogda." at bounding box center [523, 200] width 752 height 13
copy div "Sejchas ili nikogda"
click at [585, 265] on span at bounding box center [583, 261] width 12 height 12
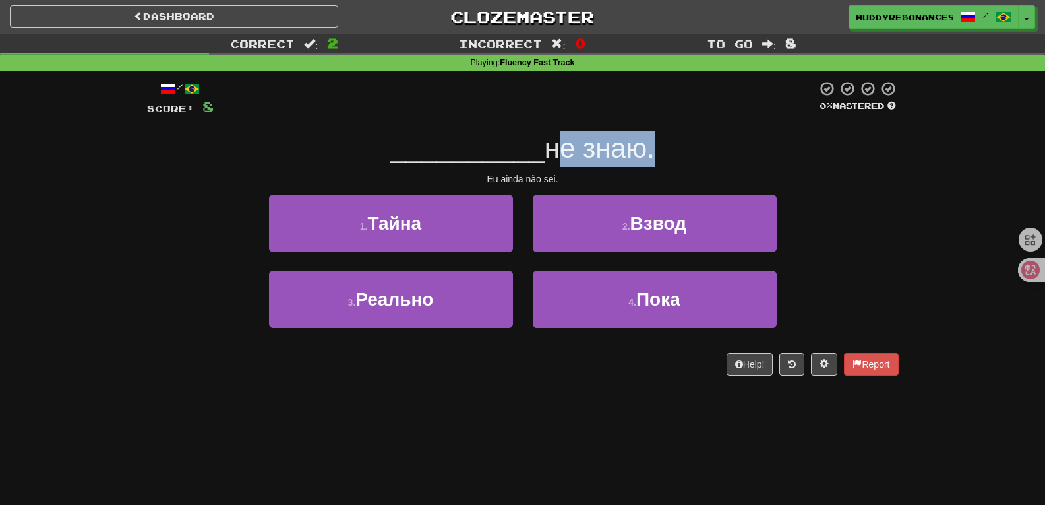
drag, startPoint x: 649, startPoint y: 149, endPoint x: 553, endPoint y: 148, distance: 96.3
click at [553, 148] on span "не знаю." at bounding box center [600, 148] width 110 height 31
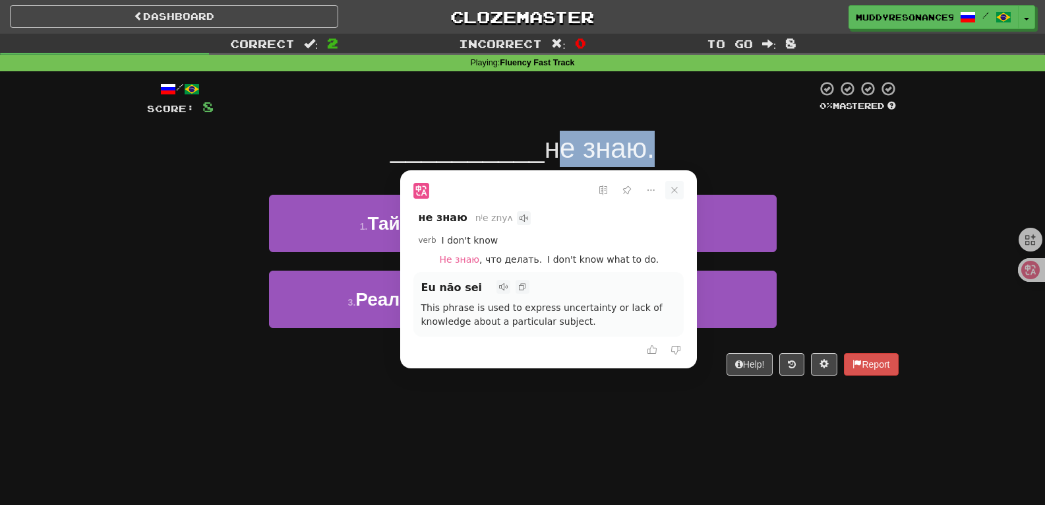
click at [670, 197] on icon at bounding box center [674, 190] width 18 height 18
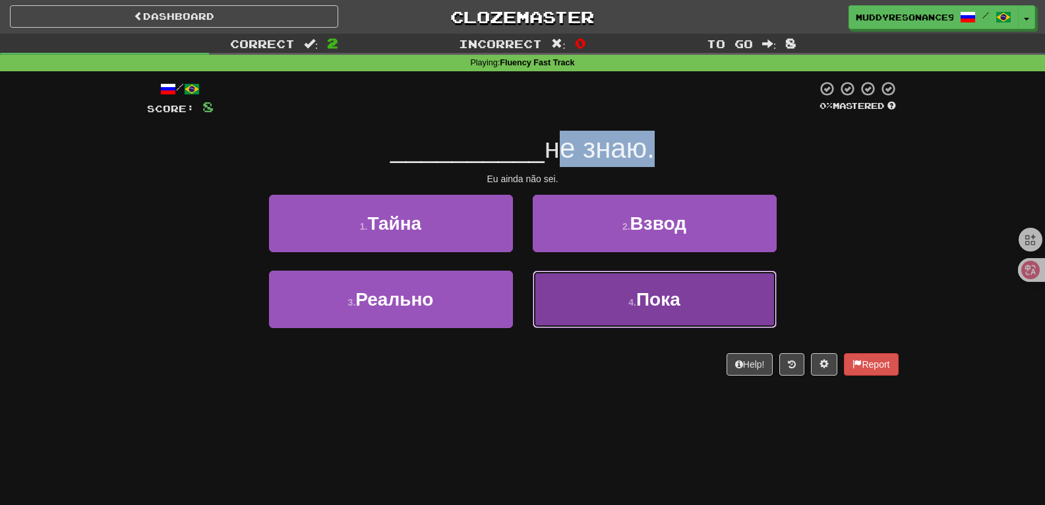
click at [721, 286] on button "4 . Пока" at bounding box center [655, 298] width 244 height 57
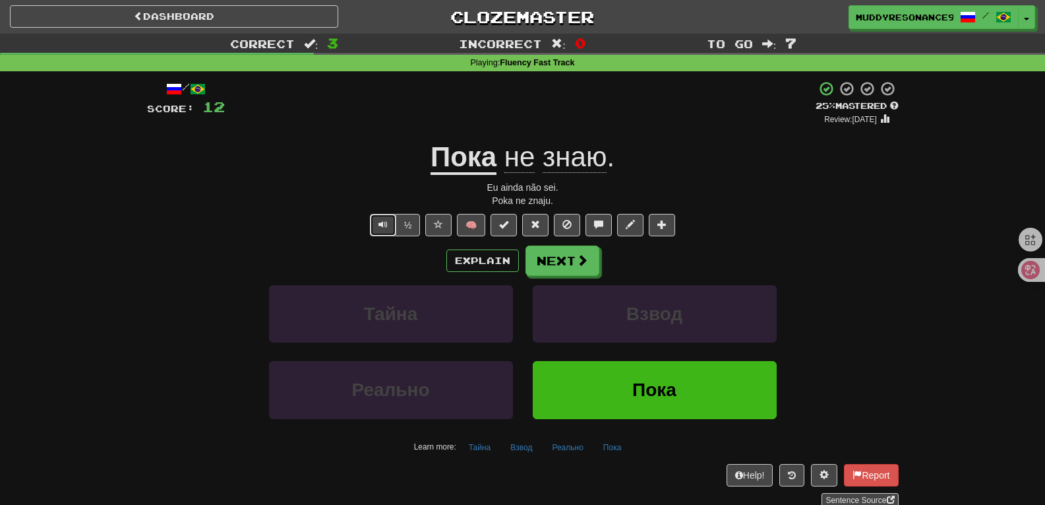
click at [375, 221] on button "Text-to-speech controls" at bounding box center [383, 225] width 26 height 22
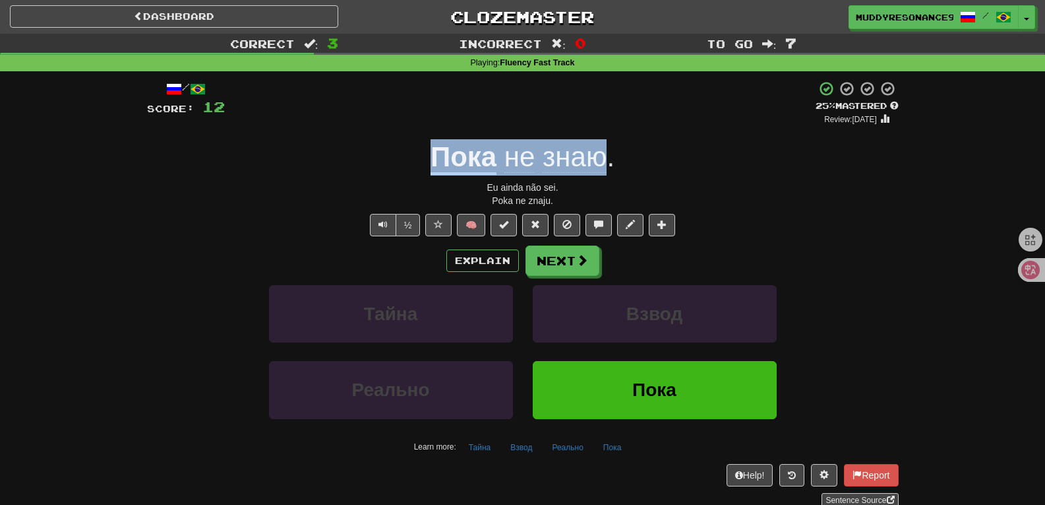
drag, startPoint x: 607, startPoint y: 159, endPoint x: 425, endPoint y: 157, distance: 182.7
click at [425, 157] on div "Пока не знаю ." at bounding box center [523, 157] width 752 height 36
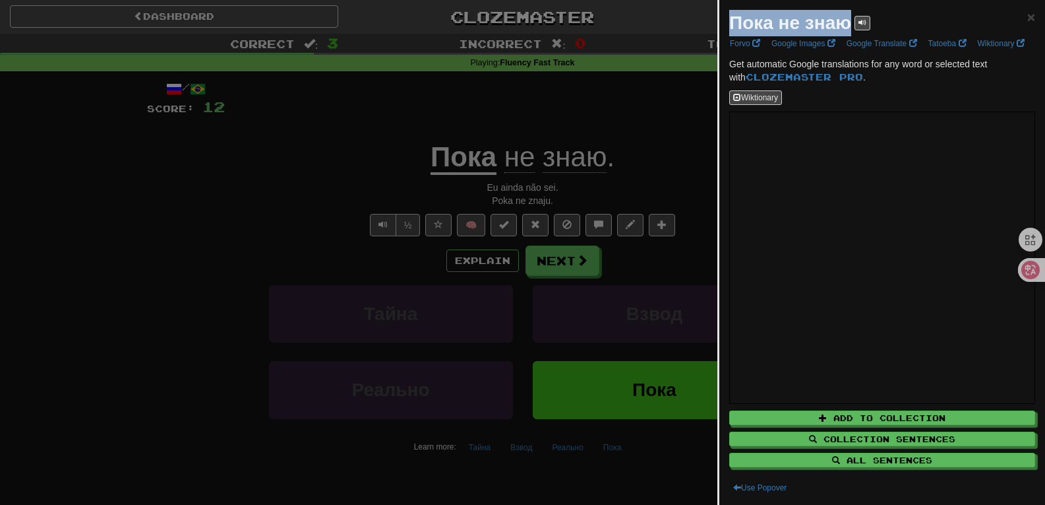
drag, startPoint x: 849, startPoint y: 25, endPoint x: 736, endPoint y: 28, distance: 113.5
click at [736, 28] on strong "Пока не знаю" at bounding box center [790, 23] width 122 height 20
copy strong "Пока не знаю"
click at [218, 193] on div at bounding box center [522, 252] width 1045 height 505
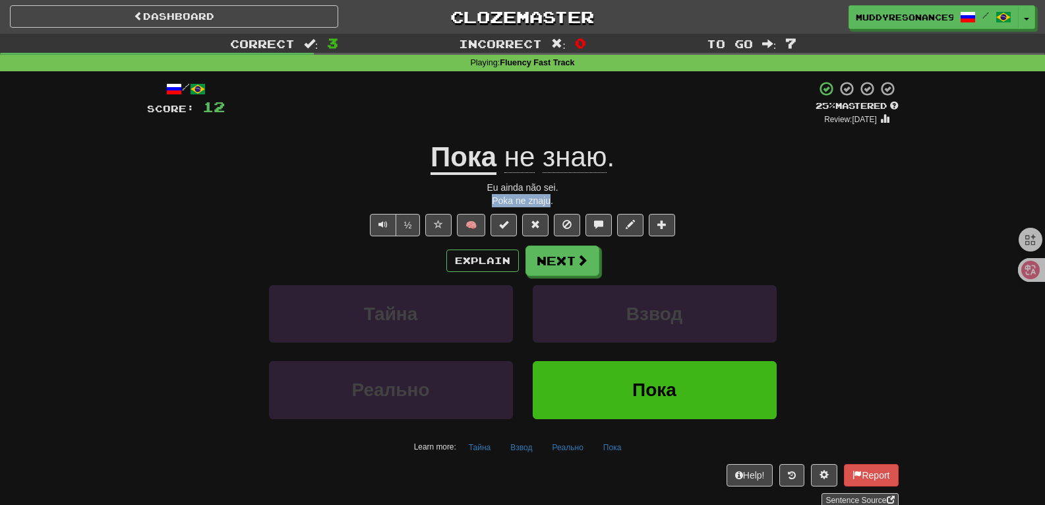
drag, startPoint x: 550, startPoint y: 202, endPoint x: 493, endPoint y: 200, distance: 56.8
click at [493, 200] on div "Poka ne znaju." at bounding box center [523, 200] width 752 height 13
copy div "Poka ne znaju"
click at [594, 262] on button "Next" at bounding box center [563, 261] width 74 height 30
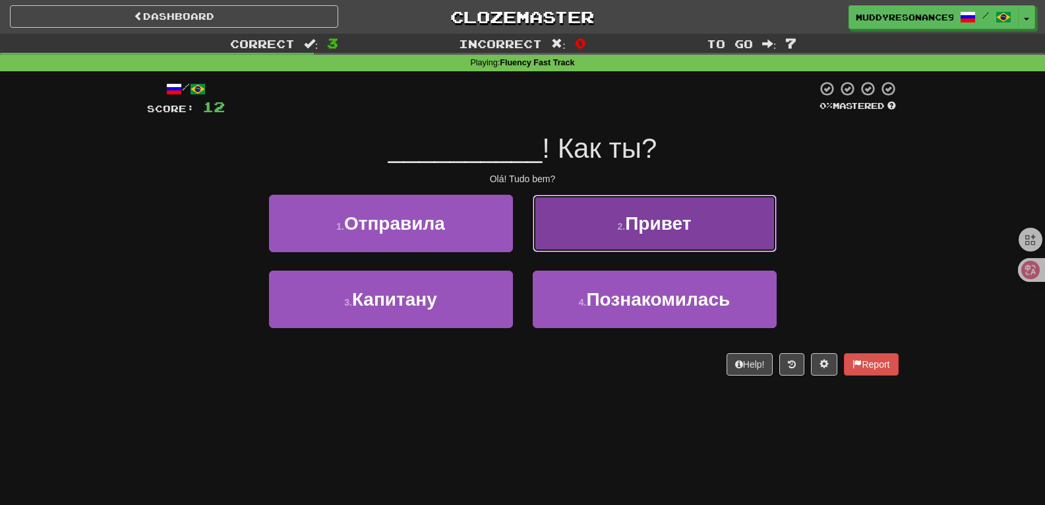
click at [596, 212] on button "2 . Привет" at bounding box center [655, 223] width 244 height 57
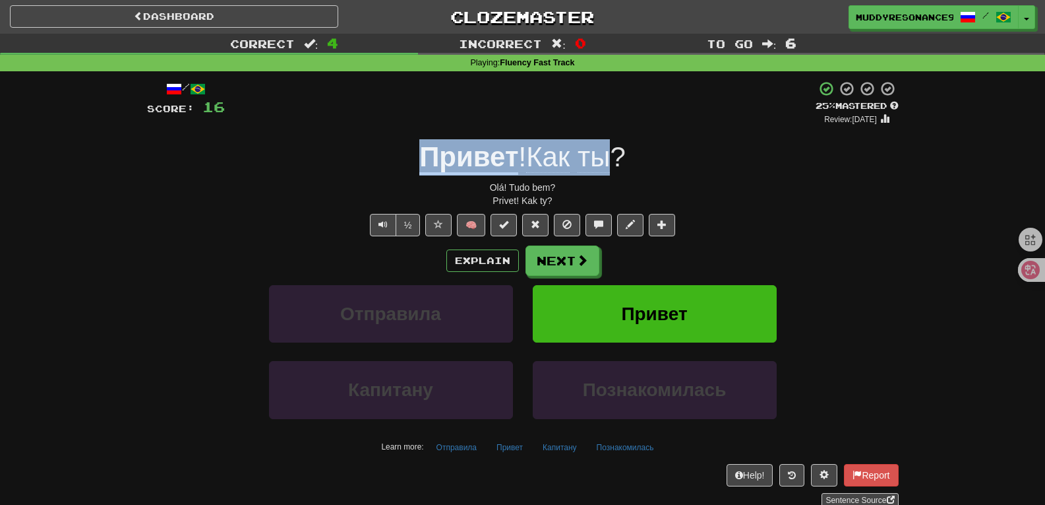
drag, startPoint x: 615, startPoint y: 163, endPoint x: 423, endPoint y: 153, distance: 192.2
click at [423, 153] on div "Привет ! Как ты ?" at bounding box center [523, 157] width 752 height 36
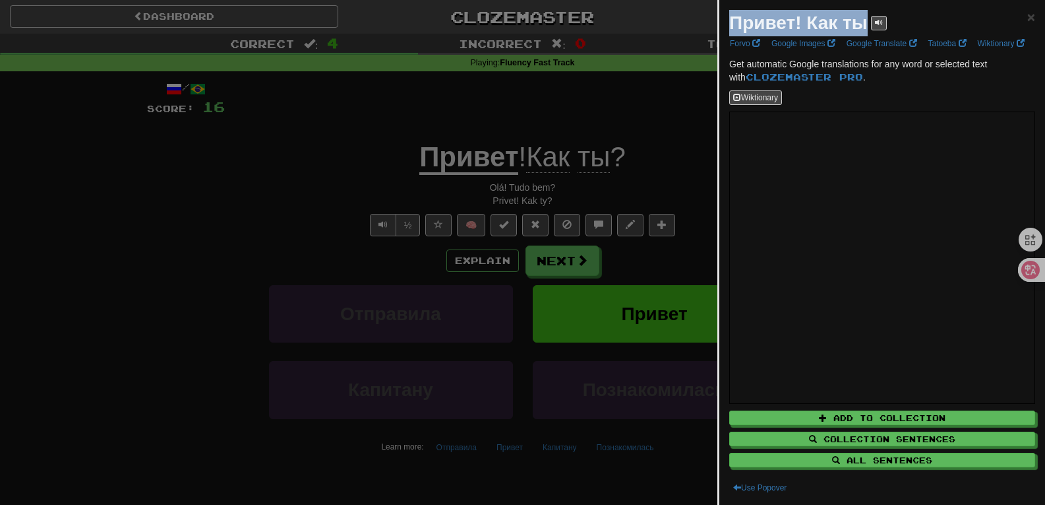
drag, startPoint x: 867, startPoint y: 24, endPoint x: 726, endPoint y: 15, distance: 140.8
click at [726, 15] on div "Привет! Как ты × Forvo Google Images Google Translate Tatoeba Wiktionary Get au…" at bounding box center [883, 252] width 326 height 505
copy strong "Привет! Как ты"
click at [1028, 20] on span "×" at bounding box center [1032, 16] width 8 height 15
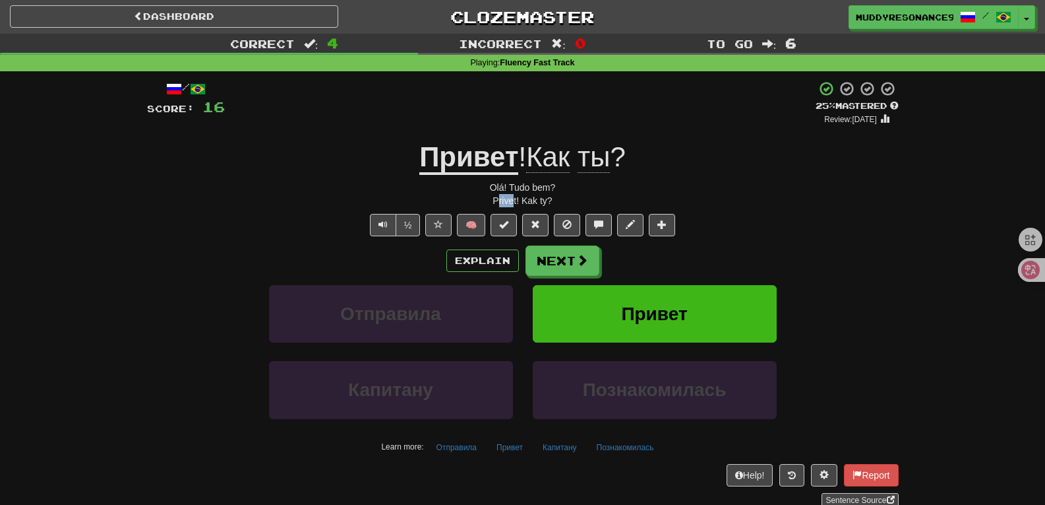
drag, startPoint x: 497, startPoint y: 200, endPoint x: 513, endPoint y: 202, distance: 16.5
click at [513, 202] on div "Privet! Kak ty?" at bounding box center [523, 200] width 752 height 13
drag, startPoint x: 492, startPoint y: 203, endPoint x: 548, endPoint y: 204, distance: 56.1
click at [548, 204] on div "Privet! Kak ty?" at bounding box center [523, 200] width 752 height 13
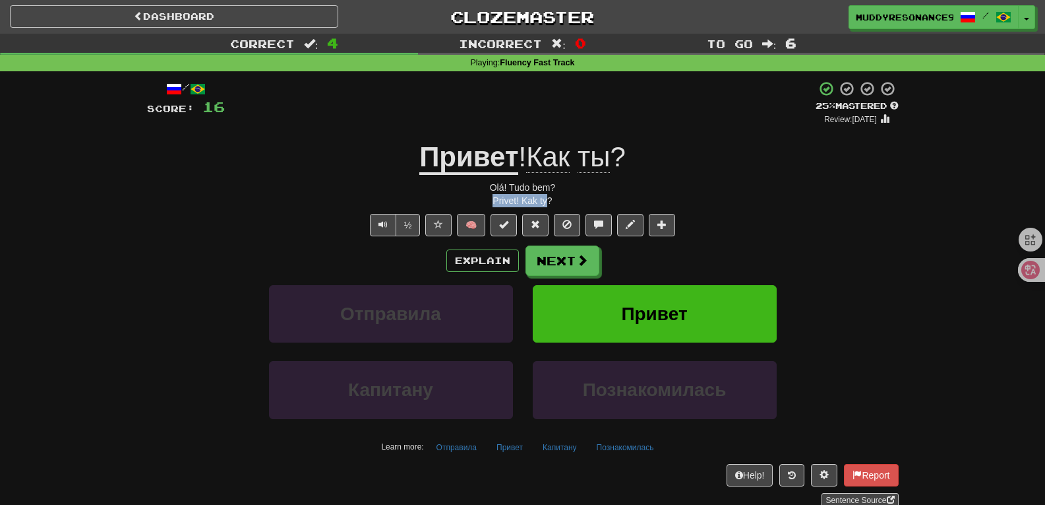
copy div "Privet! Kak ty"
click at [588, 268] on button "Next" at bounding box center [563, 261] width 74 height 30
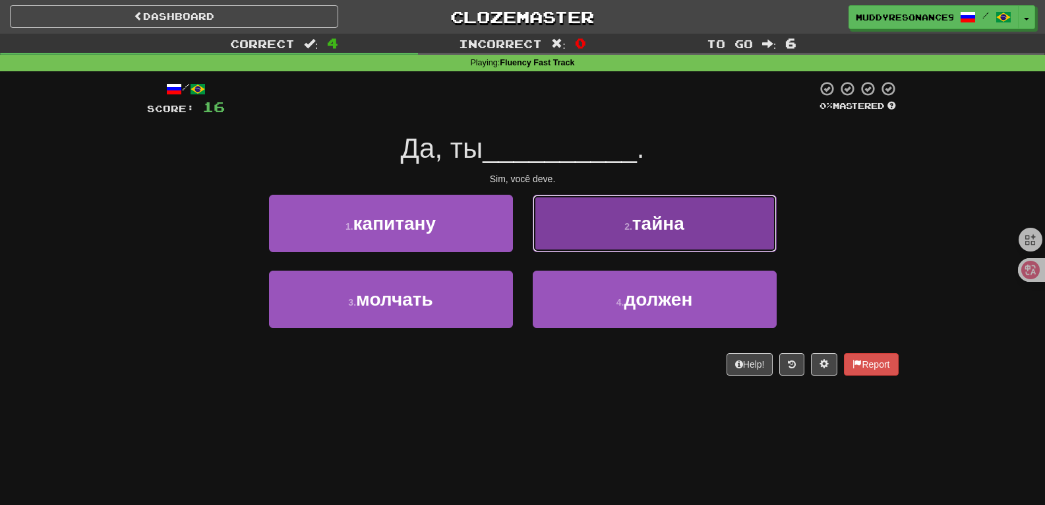
click at [605, 208] on button "2 . тайна" at bounding box center [655, 223] width 244 height 57
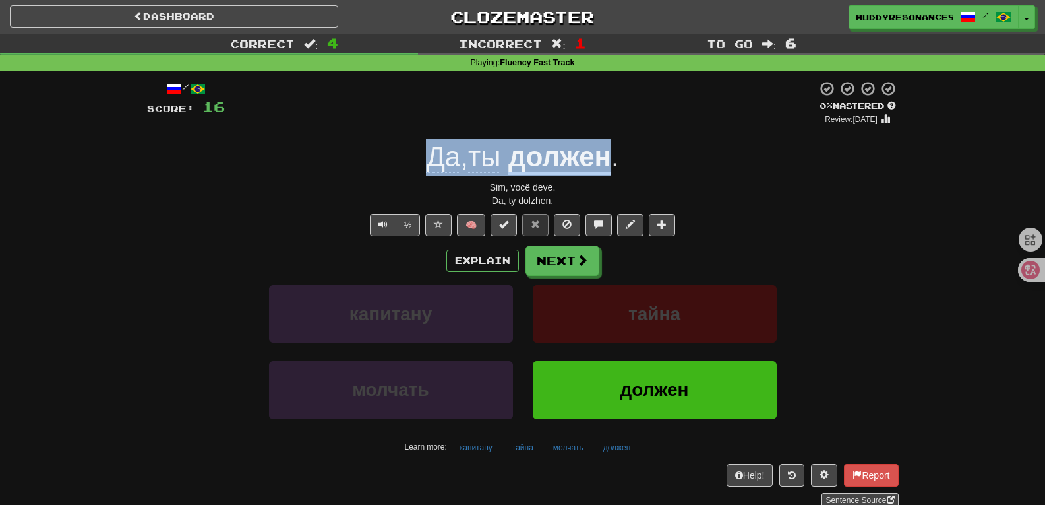
drag, startPoint x: 617, startPoint y: 156, endPoint x: 426, endPoint y: 153, distance: 190.6
click at [426, 153] on div "Да , ты должен ." at bounding box center [523, 157] width 752 height 36
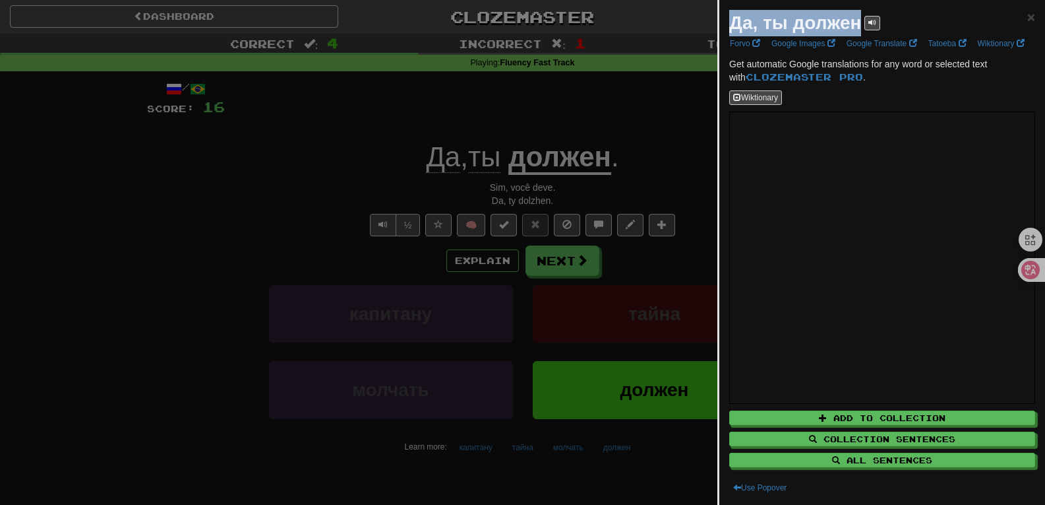
drag, startPoint x: 860, startPoint y: 24, endPoint x: 733, endPoint y: 30, distance: 127.4
click at [733, 30] on strong "Да, ты должен" at bounding box center [795, 23] width 132 height 20
copy strong "Да, ты должен"
click at [241, 193] on div at bounding box center [522, 252] width 1045 height 505
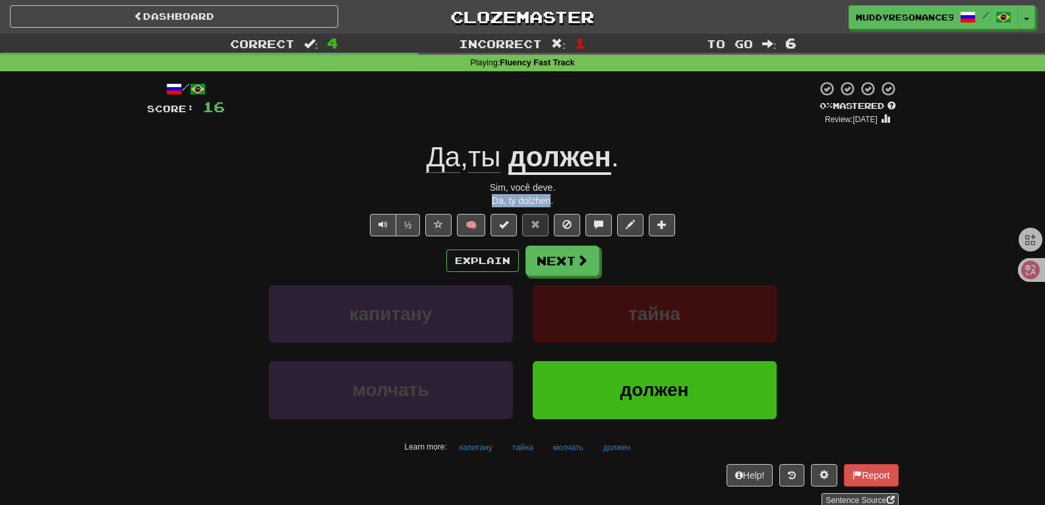
drag, startPoint x: 552, startPoint y: 200, endPoint x: 493, endPoint y: 204, distance: 59.4
click at [493, 204] on div "Da, ty dolzhen." at bounding box center [523, 200] width 752 height 13
copy div "Da, ty dolzhen"
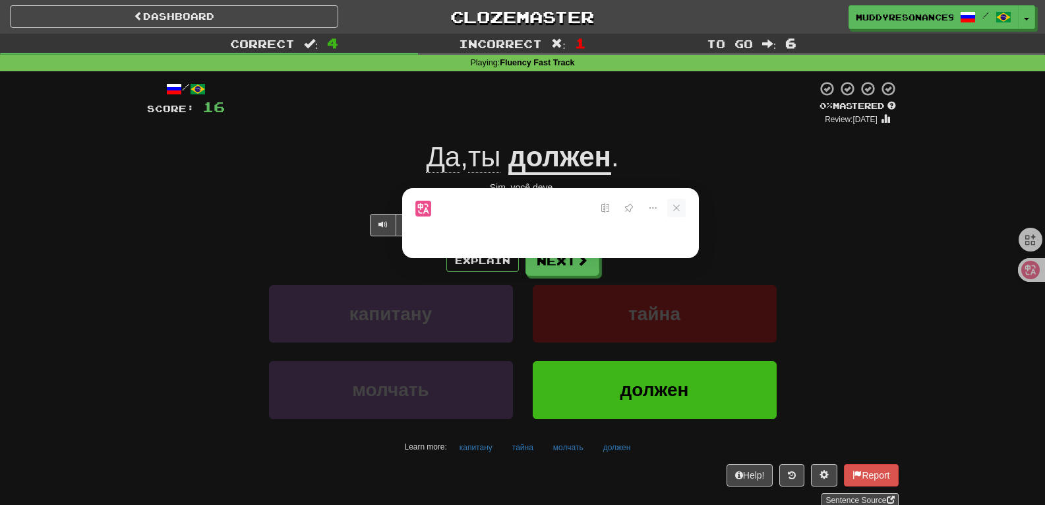
click at [682, 207] on icon at bounding box center [676, 208] width 18 height 18
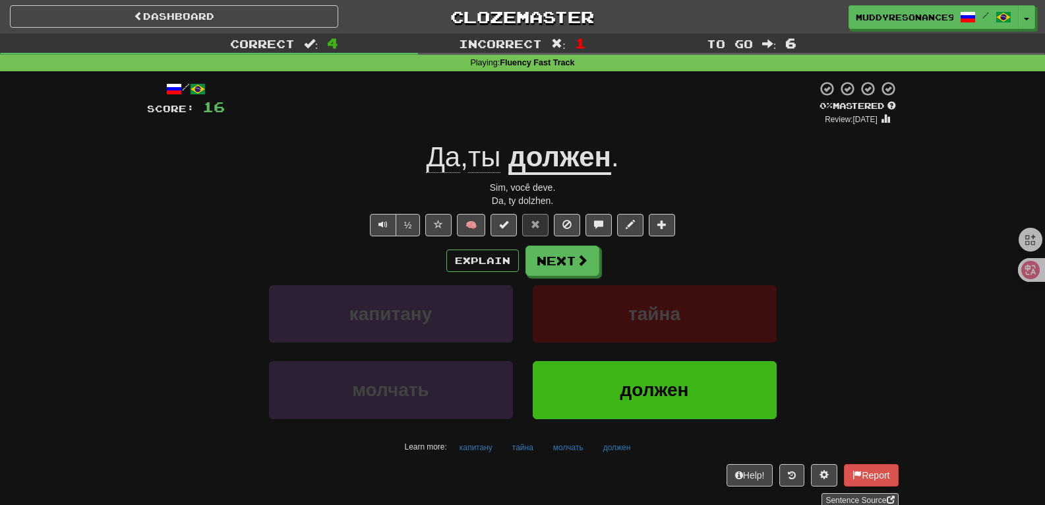
click at [672, 166] on div "Да , ты должен ." at bounding box center [523, 157] width 752 height 36
click at [490, 152] on span "ты" at bounding box center [484, 157] width 32 height 32
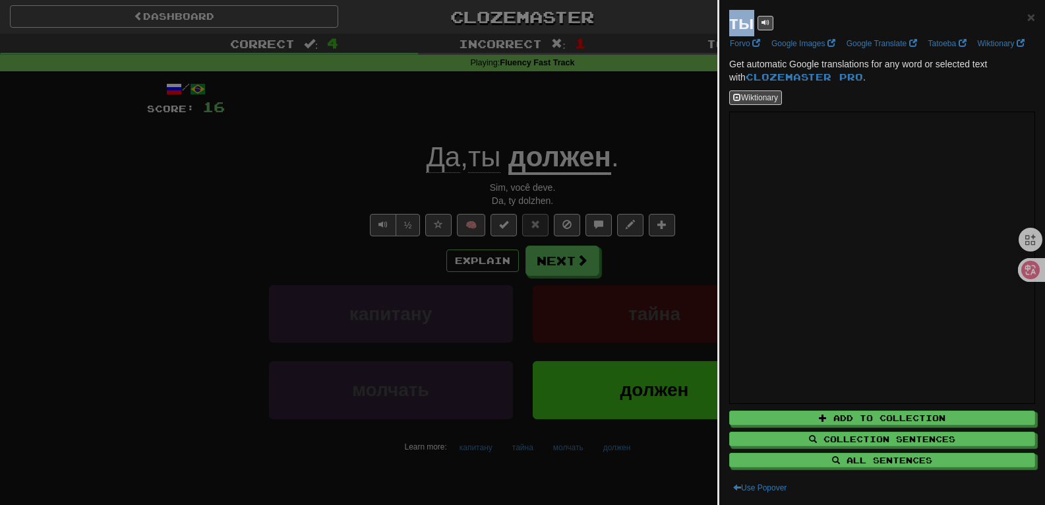
drag, startPoint x: 752, startPoint y: 26, endPoint x: 730, endPoint y: 26, distance: 22.4
click at [730, 26] on strong "ты" at bounding box center [741, 23] width 25 height 20
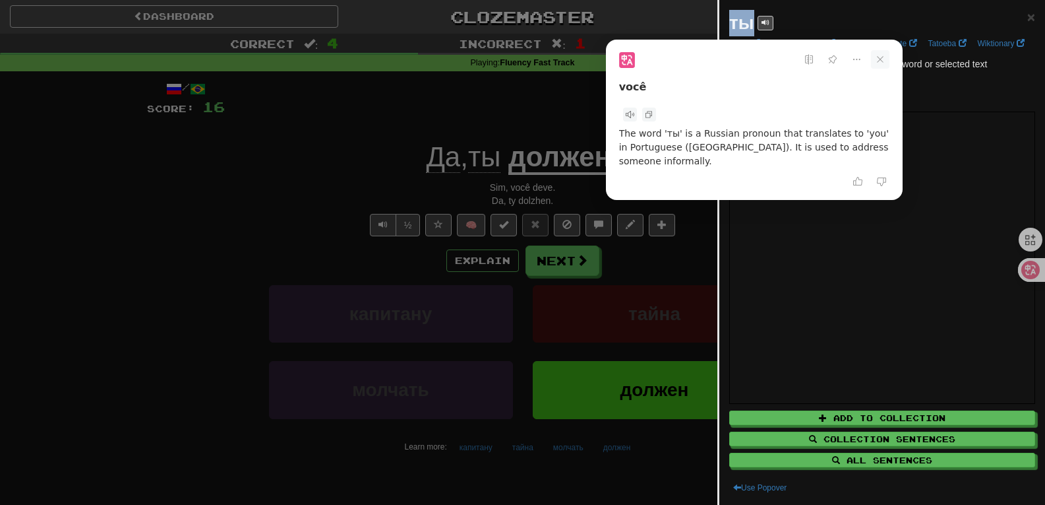
click at [878, 61] on icon at bounding box center [880, 59] width 7 height 7
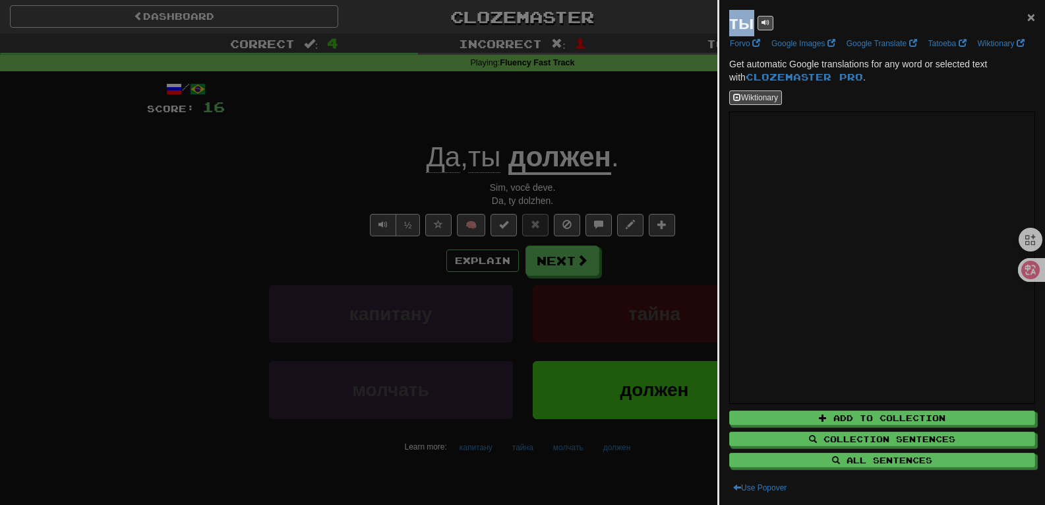
click at [1028, 21] on span "×" at bounding box center [1032, 16] width 8 height 15
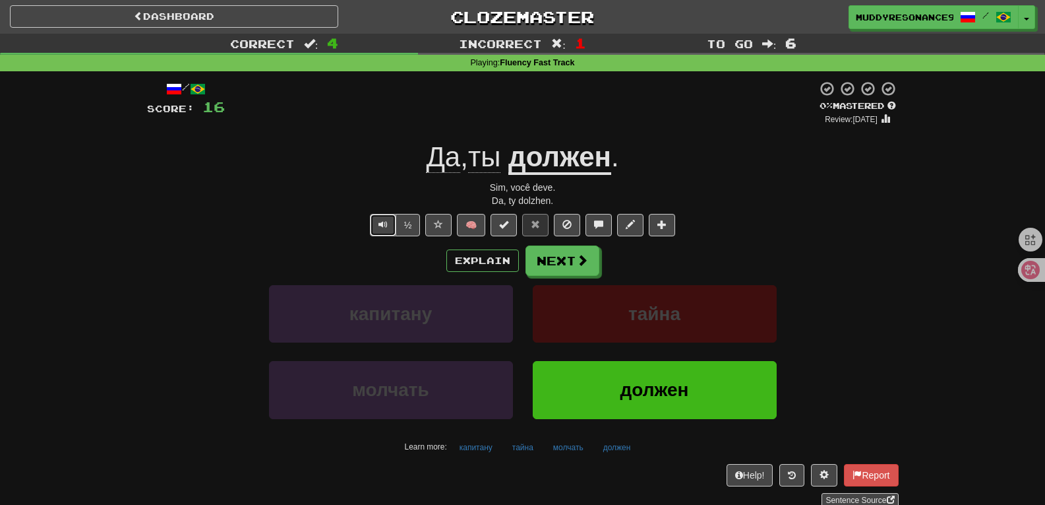
click at [379, 228] on span "Text-to-speech controls" at bounding box center [383, 224] width 9 height 9
click at [582, 255] on span at bounding box center [583, 261] width 12 height 12
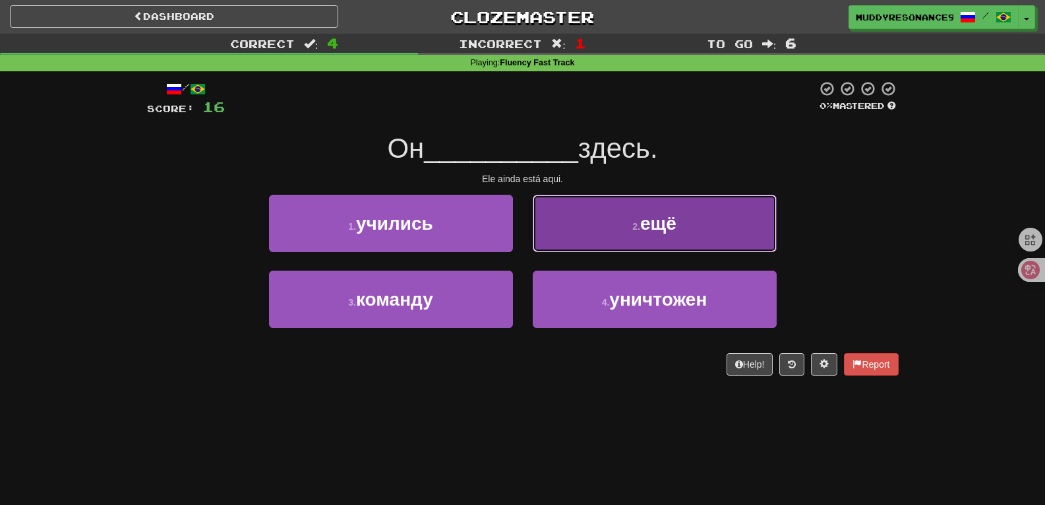
click at [663, 224] on span "ещё" at bounding box center [658, 223] width 36 height 20
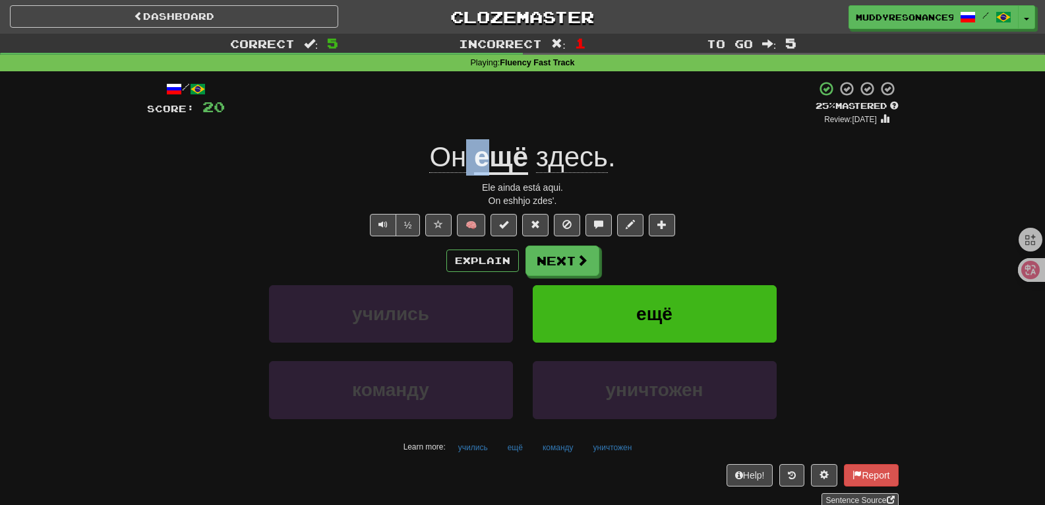
drag, startPoint x: 468, startPoint y: 154, endPoint x: 493, endPoint y: 137, distance: 30.0
click at [493, 137] on div "/ Score: 20 + 4 25 % Mastered Review: [DATE] Он ещё здесь . Ele ainda está aqui…" at bounding box center [523, 293] width 752 height 427
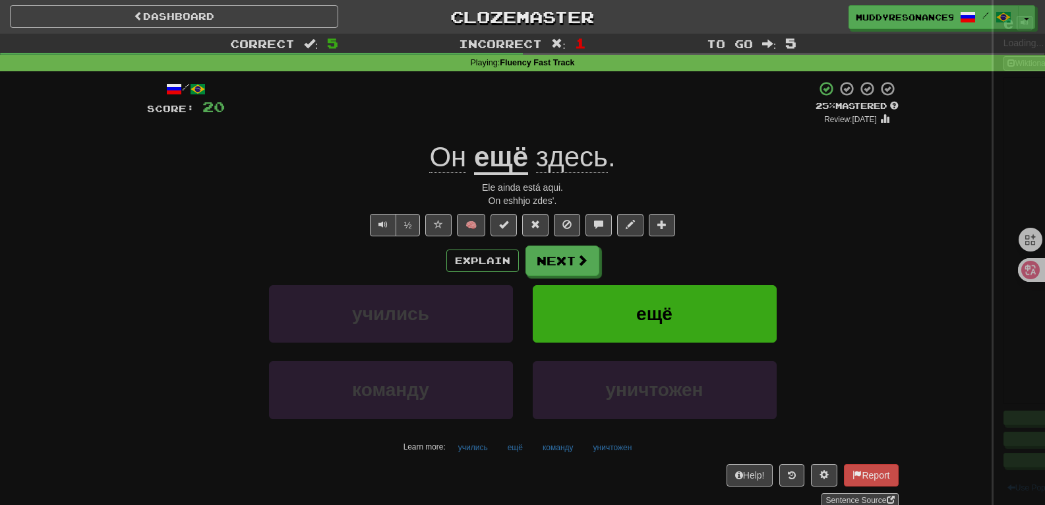
click at [493, 137] on div at bounding box center [522, 252] width 1045 height 505
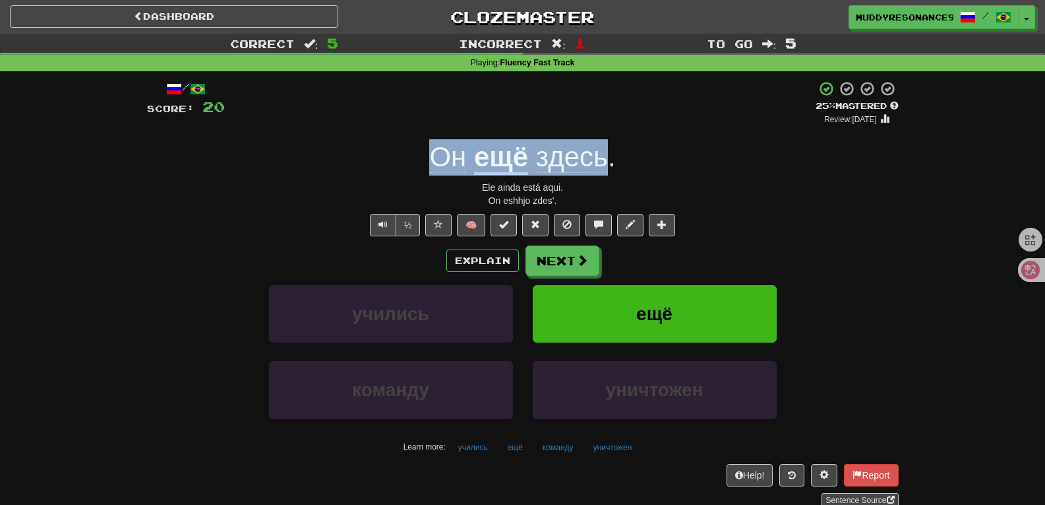
drag, startPoint x: 609, startPoint y: 157, endPoint x: 436, endPoint y: 149, distance: 173.6
click at [436, 149] on div "Он ещё здесь ." at bounding box center [523, 157] width 752 height 36
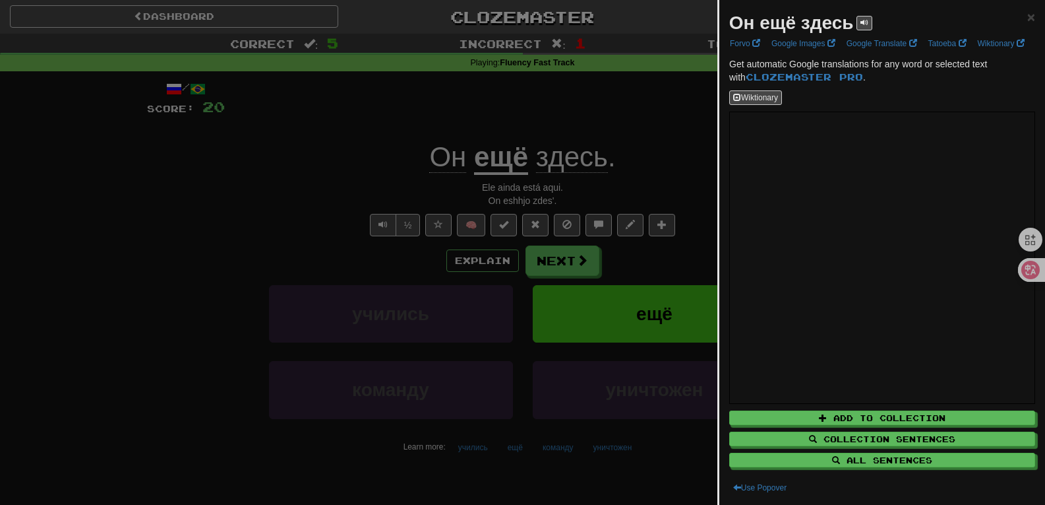
drag, startPoint x: 436, startPoint y: 149, endPoint x: 781, endPoint y: 24, distance: 366.7
click at [773, 27] on strong "Он ещё здесь" at bounding box center [791, 23] width 125 height 20
drag, startPoint x: 853, startPoint y: 26, endPoint x: 725, endPoint y: 25, distance: 127.9
click at [725, 25] on div "Он ещё здесь × Forvo Google Images Google Translate Tatoeba Wiktionary Get auto…" at bounding box center [883, 252] width 326 height 505
copy strong "Он ещё здесь"
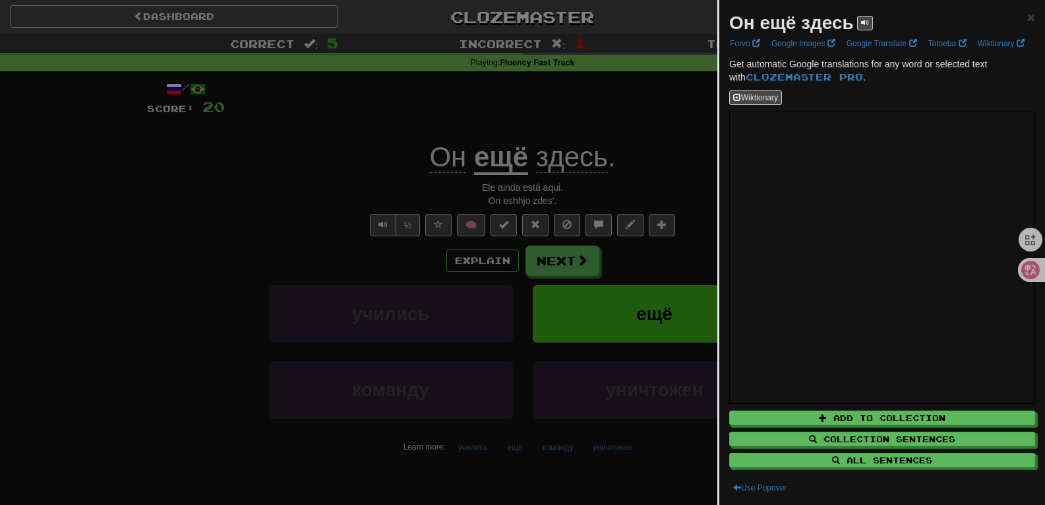
click at [547, 24] on div at bounding box center [522, 252] width 1045 height 505
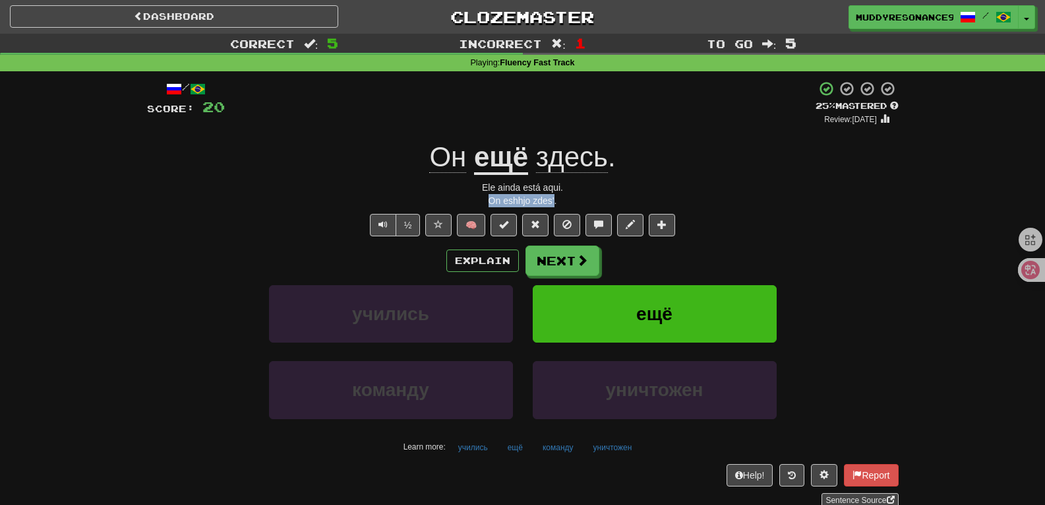
drag, startPoint x: 554, startPoint y: 197, endPoint x: 492, endPoint y: 195, distance: 62.0
click at [492, 195] on div "On eshhjo zdes'." at bounding box center [523, 200] width 752 height 13
click at [692, 170] on div "Он ещё здесь ." at bounding box center [523, 157] width 752 height 36
click at [391, 219] on button "Text-to-speech controls" at bounding box center [383, 225] width 26 height 22
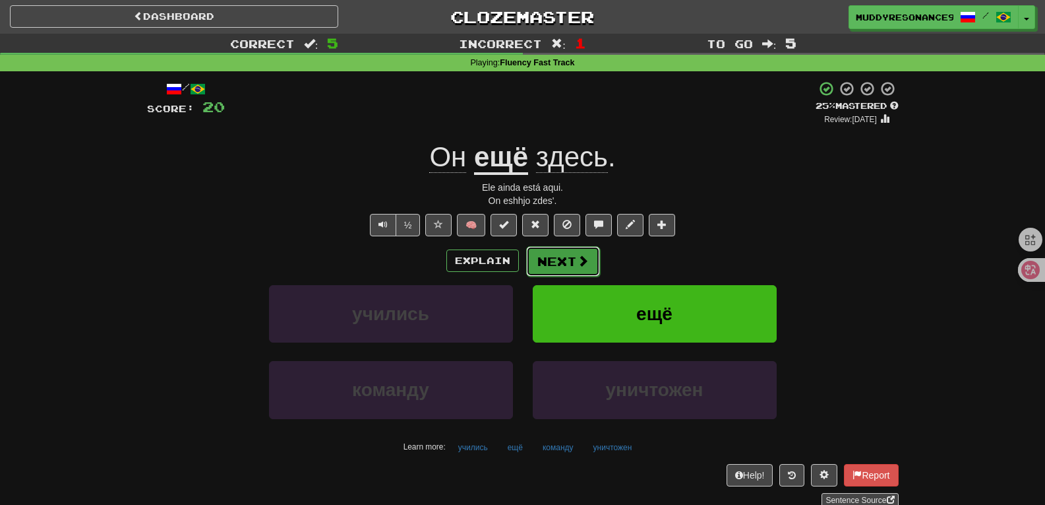
click at [570, 249] on button "Next" at bounding box center [563, 261] width 74 height 30
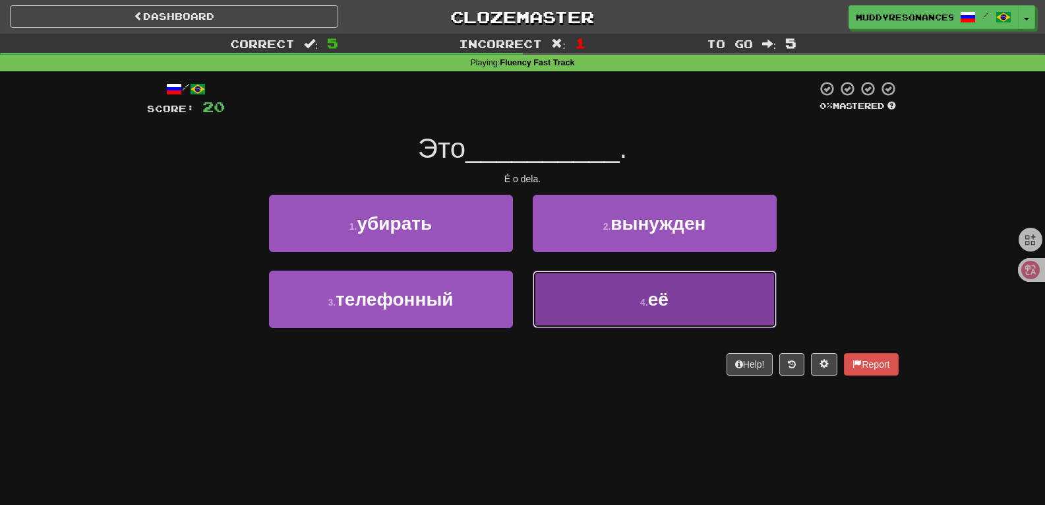
click at [655, 297] on span "её" at bounding box center [658, 299] width 20 height 20
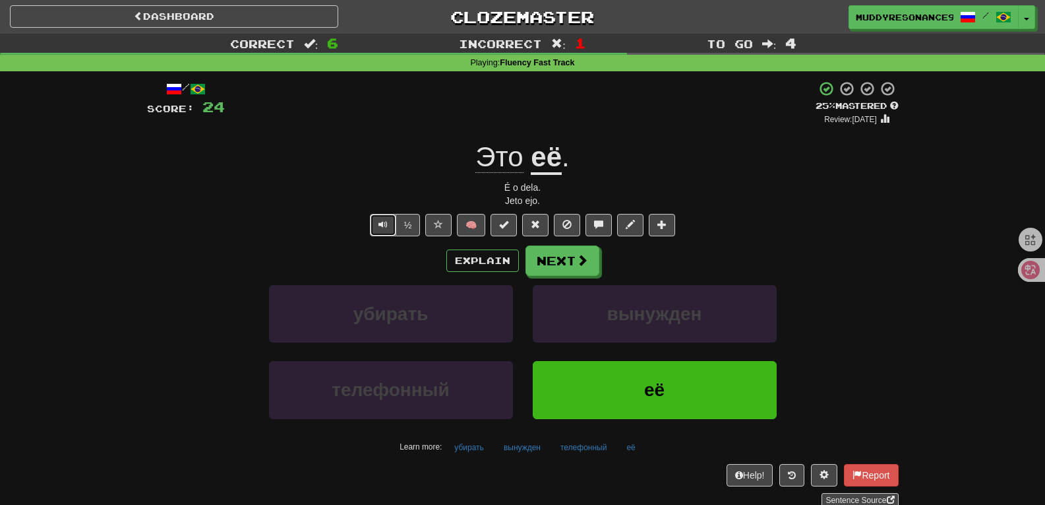
click at [378, 218] on button "Text-to-speech controls" at bounding box center [383, 225] width 26 height 22
click at [381, 230] on button "Text-to-speech controls" at bounding box center [383, 225] width 26 height 22
drag, startPoint x: 558, startPoint y: 158, endPoint x: 567, endPoint y: 157, distance: 8.7
click at [567, 157] on div "Это её ." at bounding box center [523, 157] width 752 height 36
click at [567, 157] on div at bounding box center [522, 252] width 1045 height 505
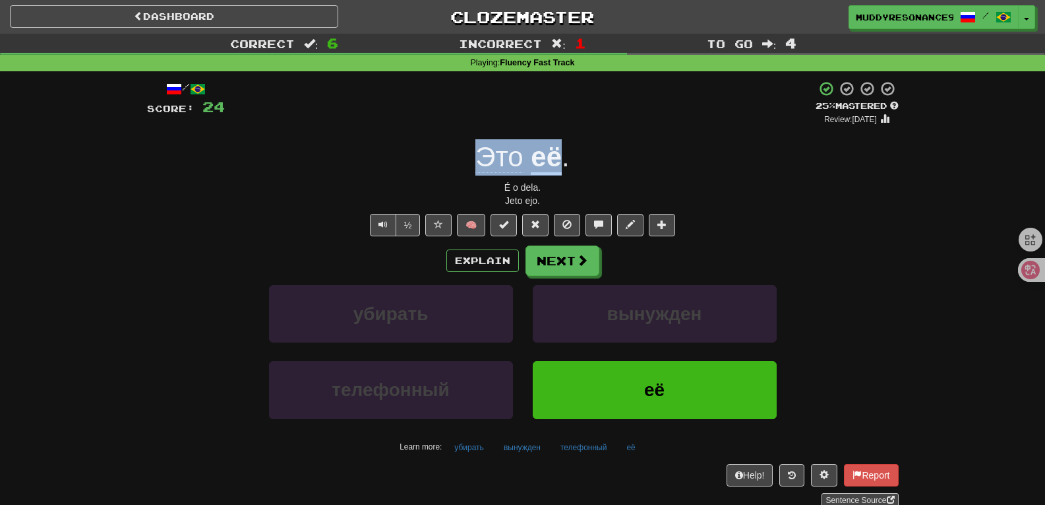
drag, startPoint x: 564, startPoint y: 152, endPoint x: 478, endPoint y: 153, distance: 85.7
click at [478, 153] on div "Это её ." at bounding box center [523, 157] width 752 height 36
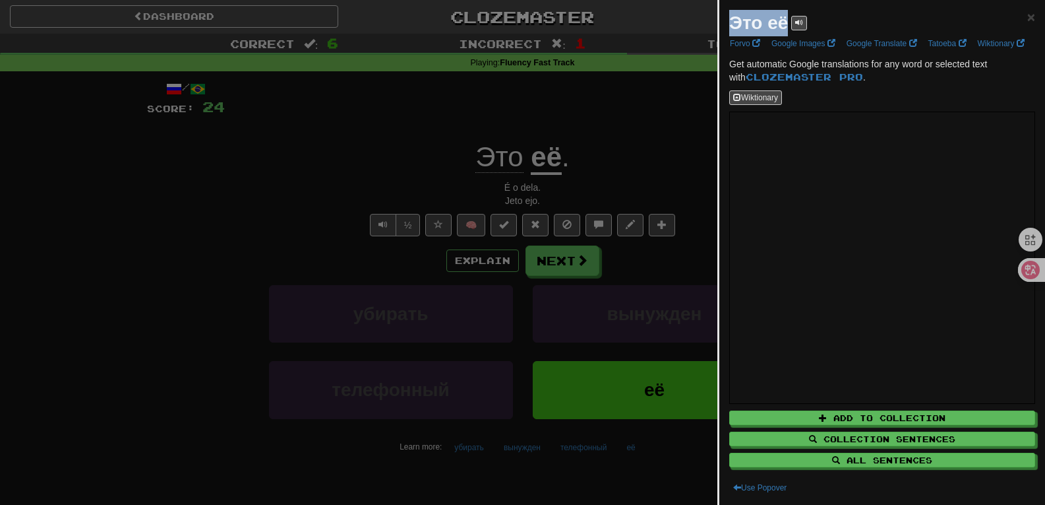
drag, startPoint x: 787, startPoint y: 24, endPoint x: 729, endPoint y: 26, distance: 58.1
click at [729, 26] on strong "Это её" at bounding box center [758, 23] width 59 height 20
click at [576, 137] on div at bounding box center [522, 252] width 1045 height 505
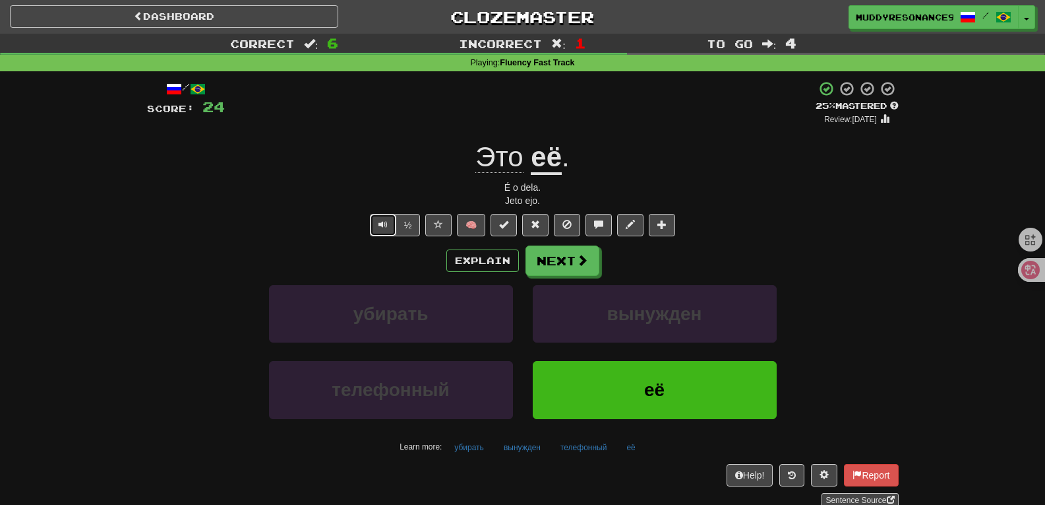
click at [381, 224] on span "Text-to-speech controls" at bounding box center [383, 224] width 9 height 9
click at [586, 255] on span at bounding box center [583, 261] width 12 height 12
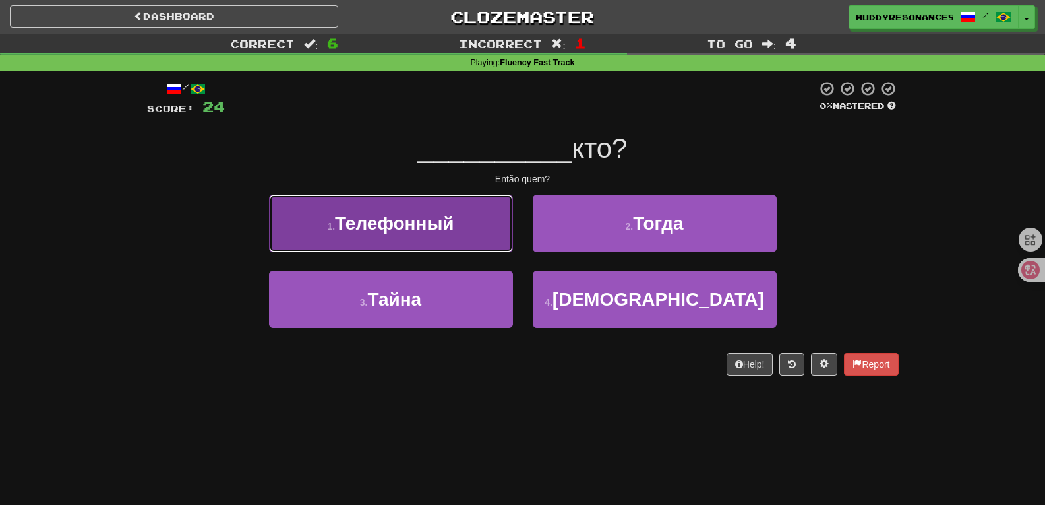
click at [468, 228] on button "1 . Телефонный" at bounding box center [391, 223] width 244 height 57
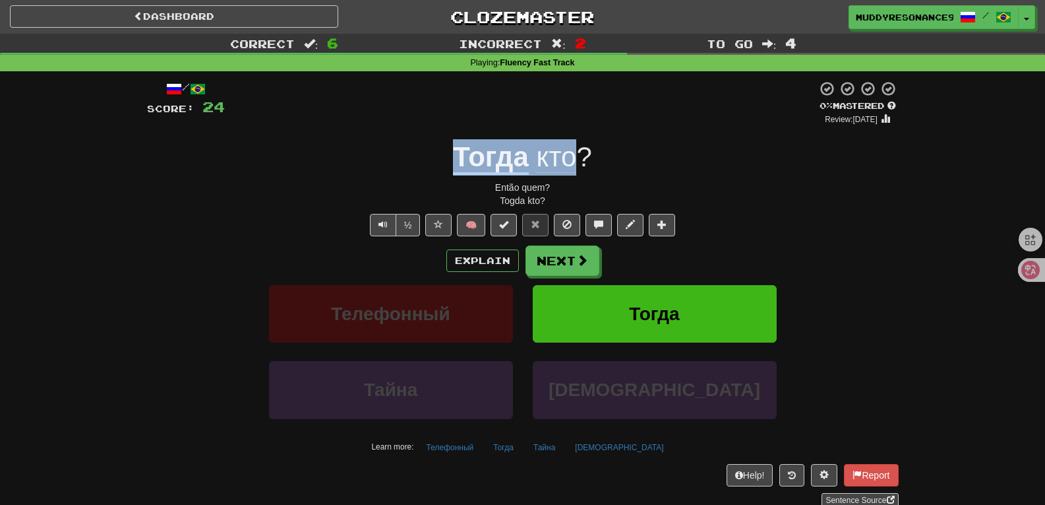
drag, startPoint x: 578, startPoint y: 159, endPoint x: 457, endPoint y: 151, distance: 121.6
click at [457, 151] on div "Тогда кто ?" at bounding box center [523, 157] width 752 height 36
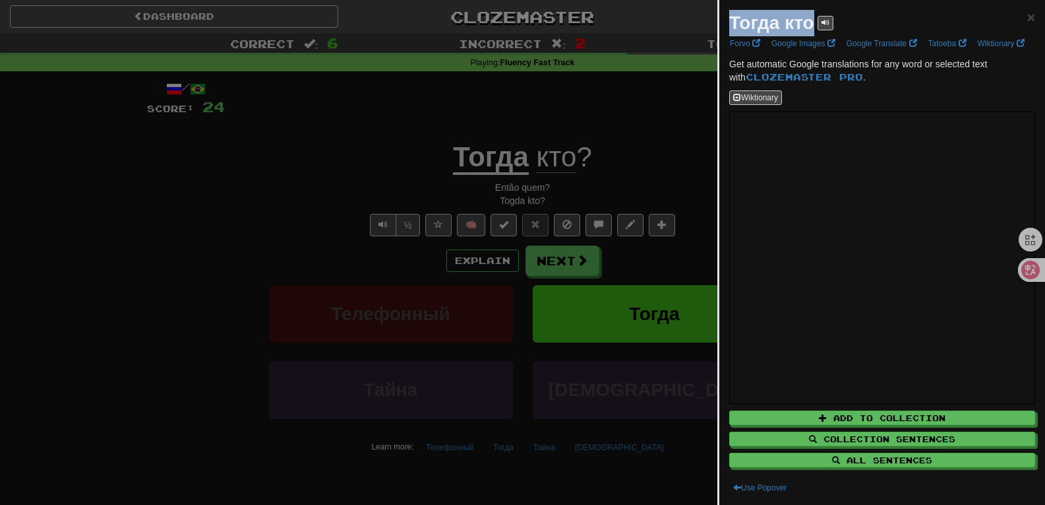
drag, startPoint x: 812, startPoint y: 28, endPoint x: 727, endPoint y: 26, distance: 85.1
click at [727, 26] on div "Тогда кто × Forvo Google Images Google Translate Tatoeba Wiktionary Get automat…" at bounding box center [883, 252] width 326 height 505
click at [162, 195] on div at bounding box center [522, 252] width 1045 height 505
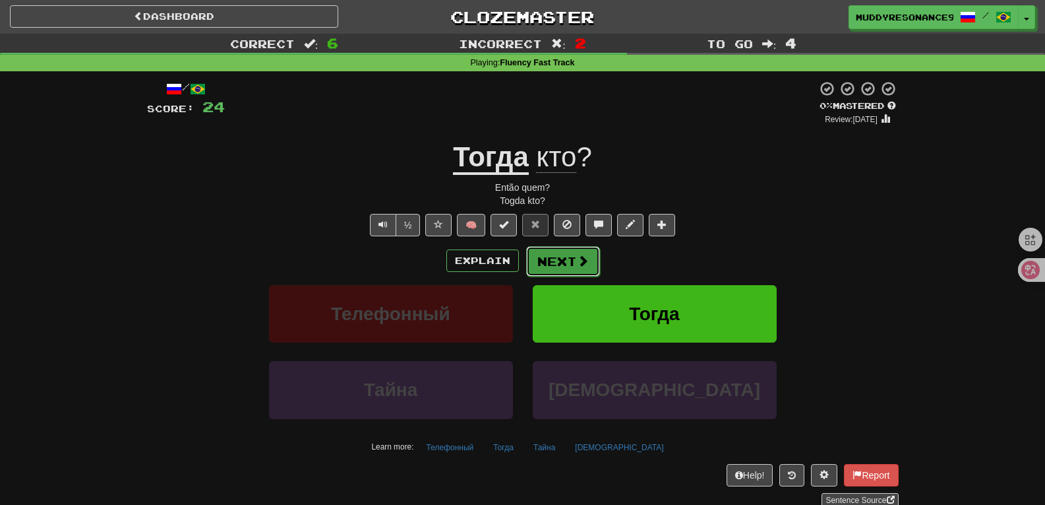
click at [561, 265] on button "Next" at bounding box center [563, 261] width 74 height 30
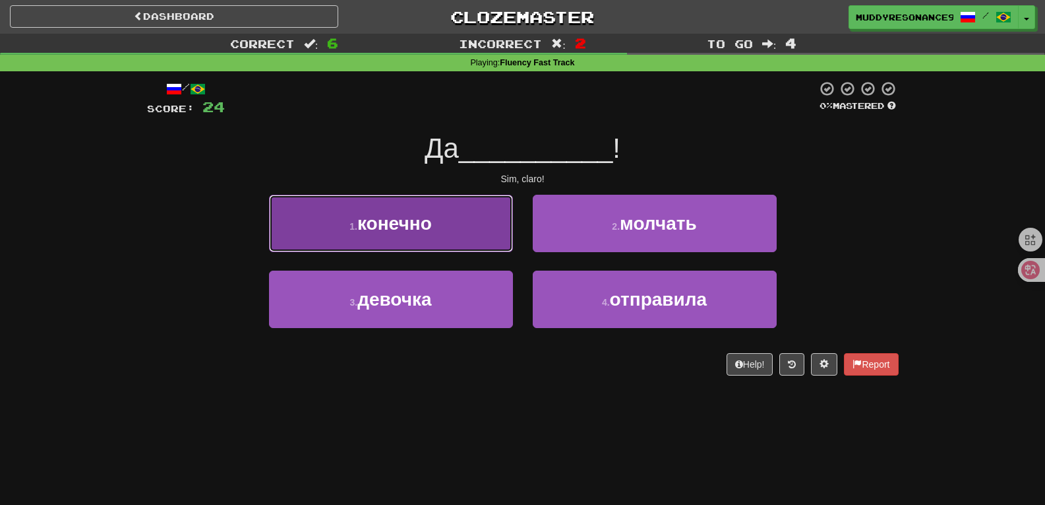
click at [470, 222] on button "1 . конечно" at bounding box center [391, 223] width 244 height 57
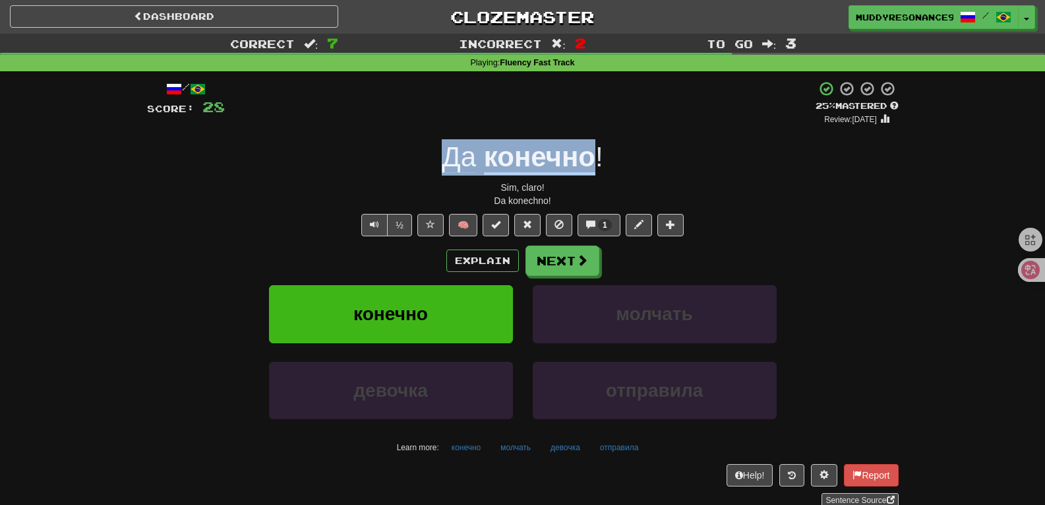
drag, startPoint x: 596, startPoint y: 161, endPoint x: 448, endPoint y: 151, distance: 148.1
click at [448, 151] on div "Да конечно !" at bounding box center [523, 157] width 752 height 36
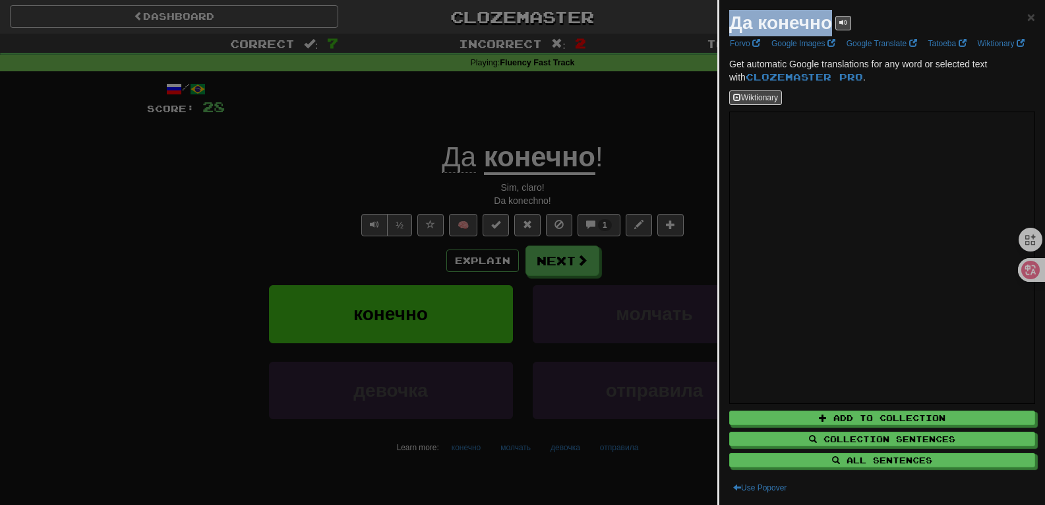
drag, startPoint x: 830, startPoint y: 22, endPoint x: 731, endPoint y: 20, distance: 98.9
click at [731, 20] on strong "Да конечно" at bounding box center [780, 23] width 103 height 20
click at [1028, 20] on span "×" at bounding box center [1032, 16] width 8 height 15
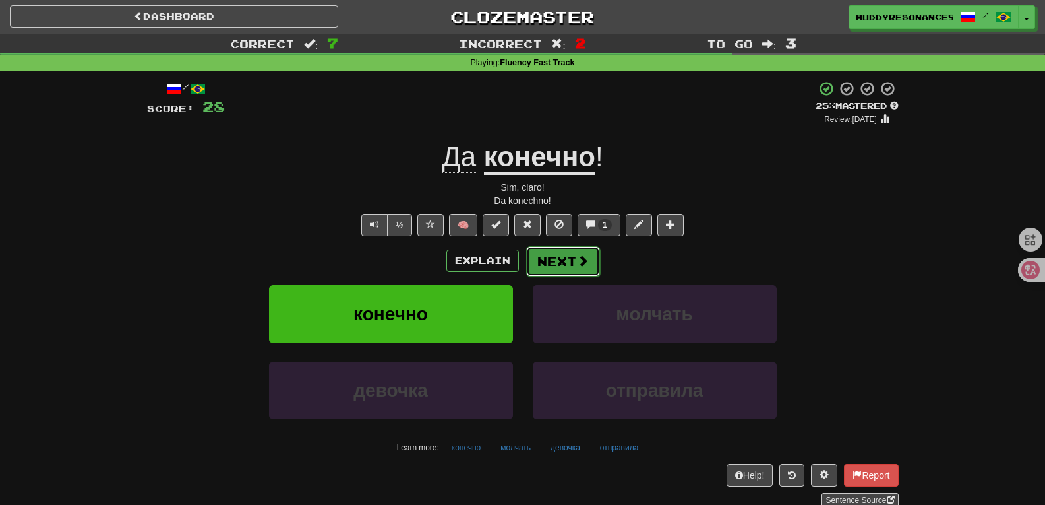
click at [561, 253] on button "Next" at bounding box center [563, 261] width 74 height 30
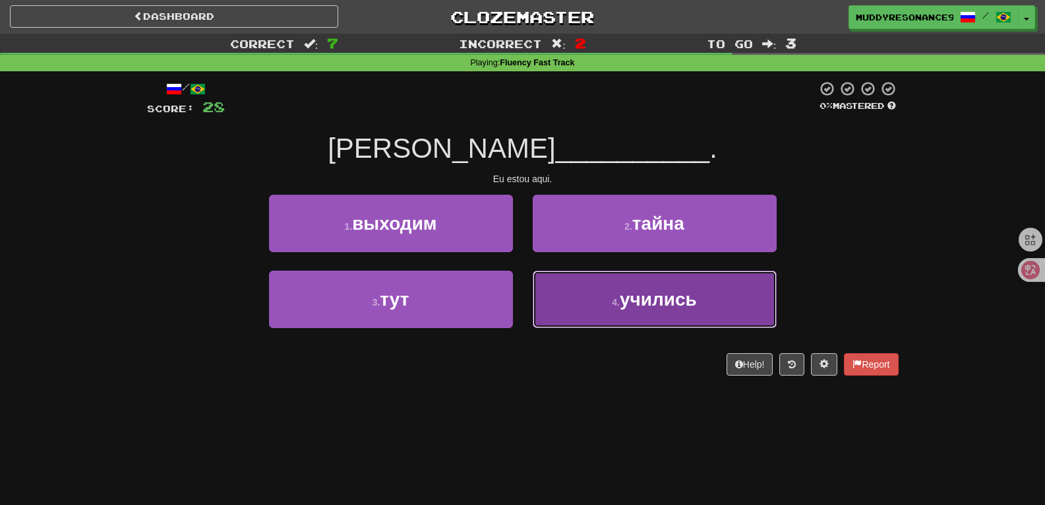
click at [649, 281] on button "4 . учились" at bounding box center [655, 298] width 244 height 57
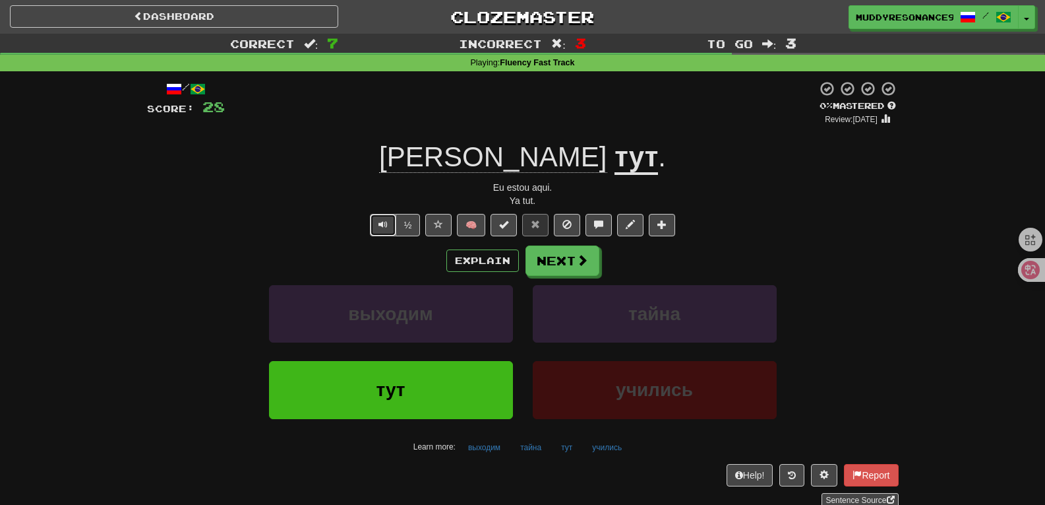
click at [384, 231] on button "Text-to-speech controls" at bounding box center [383, 225] width 26 height 22
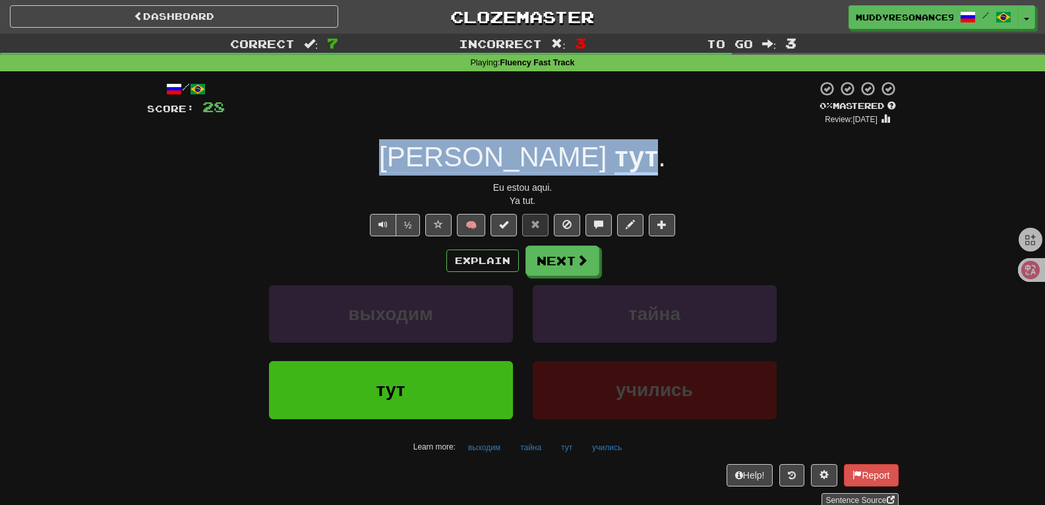
drag, startPoint x: 556, startPoint y: 160, endPoint x: 476, endPoint y: 156, distance: 79.9
click at [476, 156] on div "Я тут ." at bounding box center [523, 157] width 752 height 36
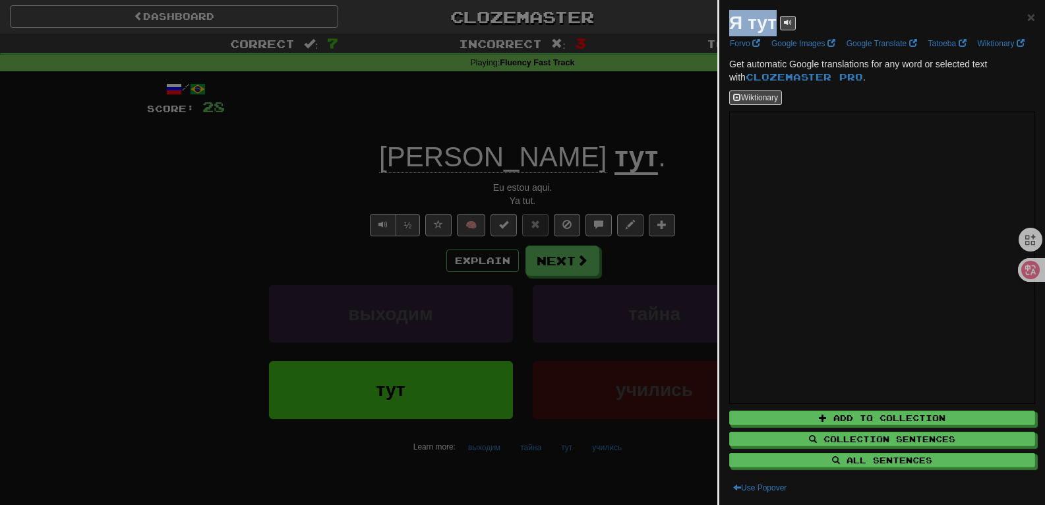
drag, startPoint x: 774, startPoint y: 22, endPoint x: 726, endPoint y: 28, distance: 47.8
click at [726, 28] on div "Я тут × Forvo Google Images Google Translate Tatoeba Wiktionary Get automatic G…" at bounding box center [883, 252] width 326 height 505
click at [603, 114] on div at bounding box center [522, 252] width 1045 height 505
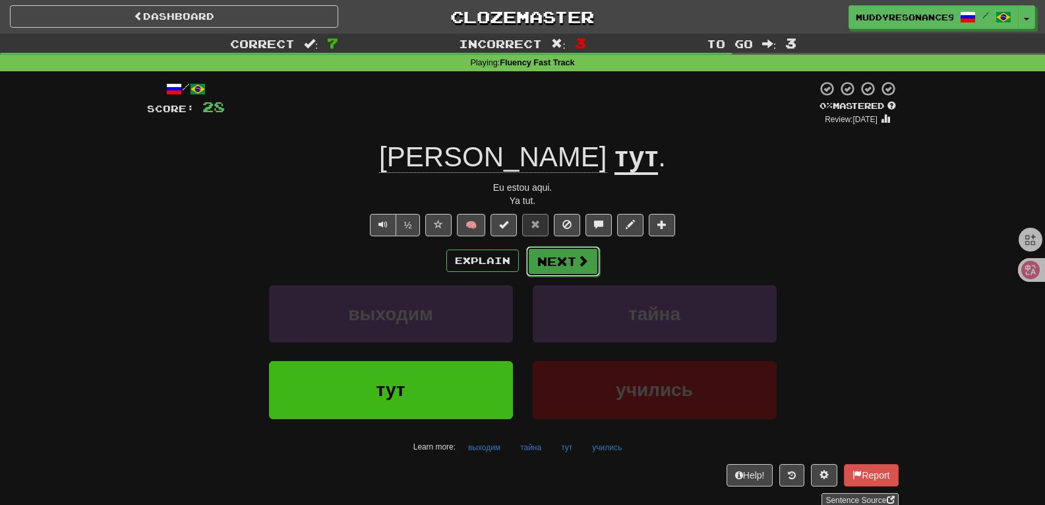
click at [581, 260] on span at bounding box center [583, 261] width 12 height 12
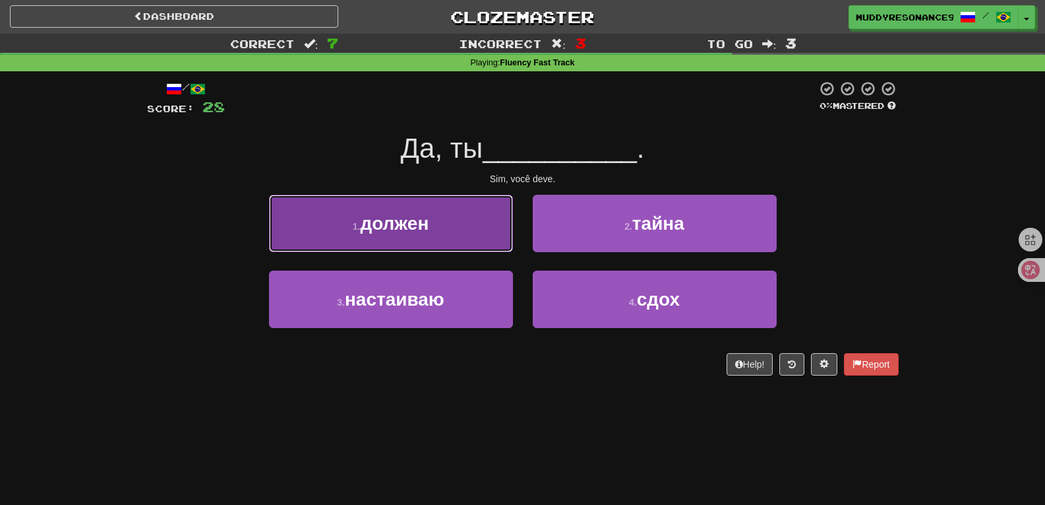
click at [489, 242] on button "1 . должен" at bounding box center [391, 223] width 244 height 57
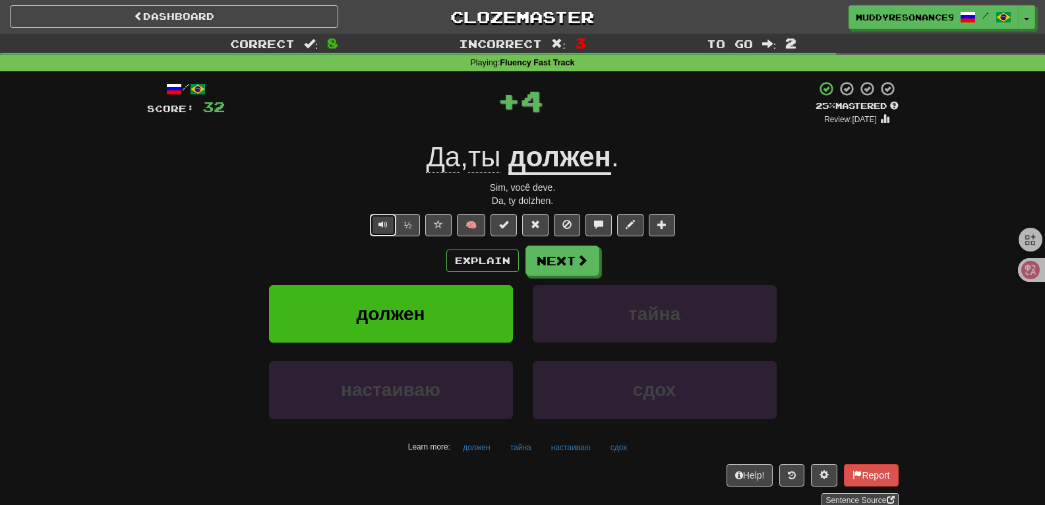
click at [385, 226] on span "Text-to-speech controls" at bounding box center [383, 224] width 9 height 9
click at [588, 252] on button "Next" at bounding box center [563, 261] width 74 height 30
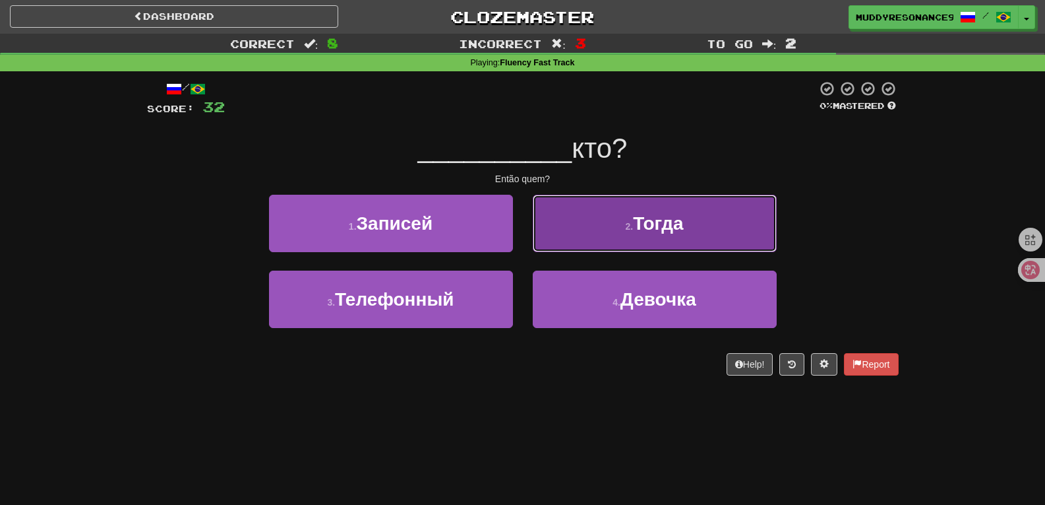
click at [661, 215] on span "Тогда" at bounding box center [658, 223] width 50 height 20
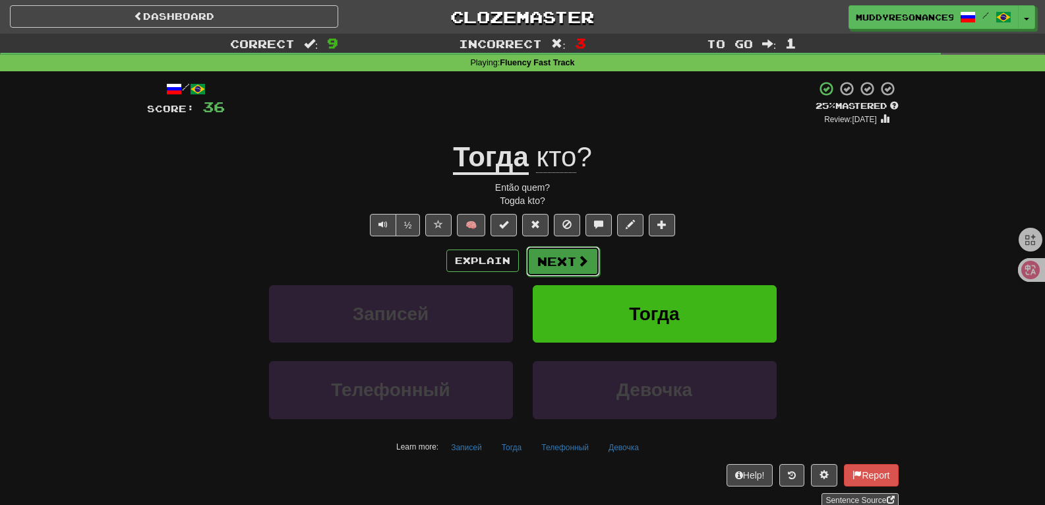
click at [559, 255] on button "Next" at bounding box center [563, 261] width 74 height 30
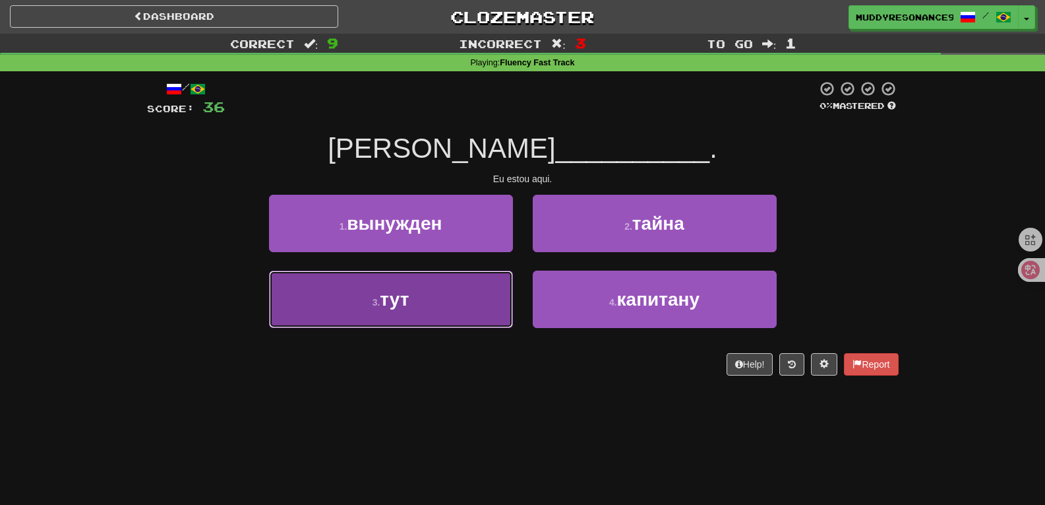
click at [492, 299] on button "3 . тут" at bounding box center [391, 298] width 244 height 57
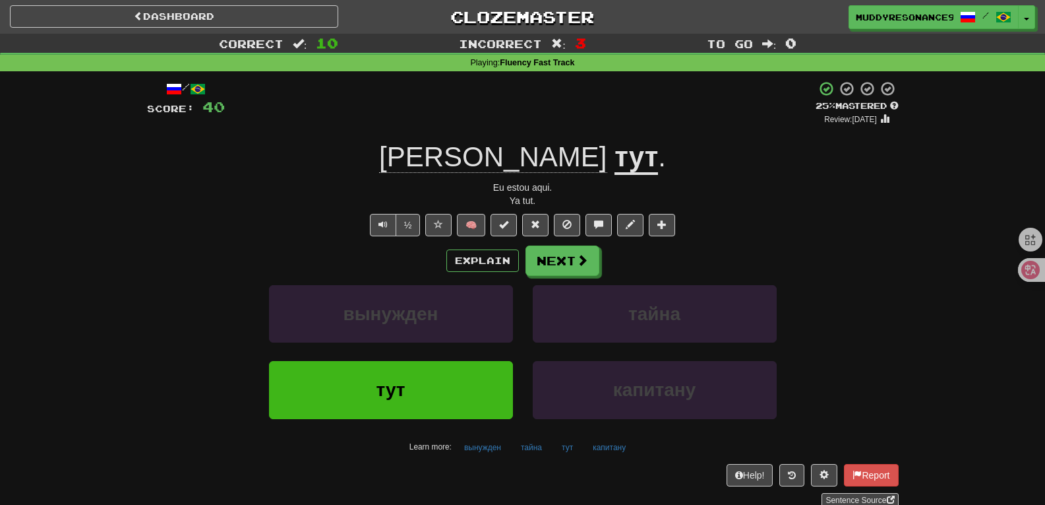
click at [496, 156] on span "[PERSON_NAME]" at bounding box center [493, 157] width 228 height 32
click at [504, 161] on span "[PERSON_NAME]" at bounding box center [496, 156] width 235 height 31
click at [502, 159] on span "[PERSON_NAME]" at bounding box center [493, 157] width 228 height 32
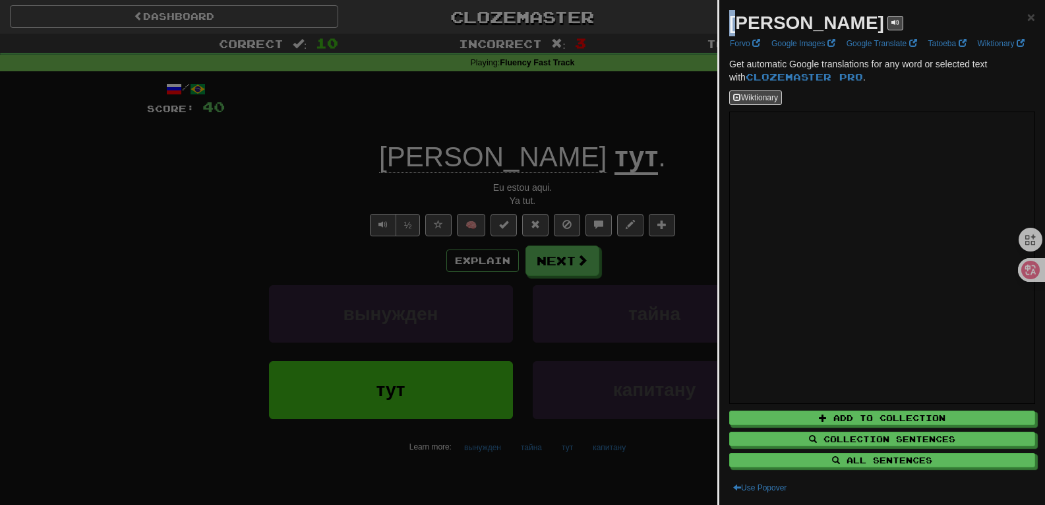
drag, startPoint x: 741, startPoint y: 21, endPoint x: 725, endPoint y: 22, distance: 15.9
click at [725, 22] on div "Я × Forvo Google Images Google Translate Tatoeba Wiktionary Get automatic Googl…" at bounding box center [883, 252] width 326 height 505
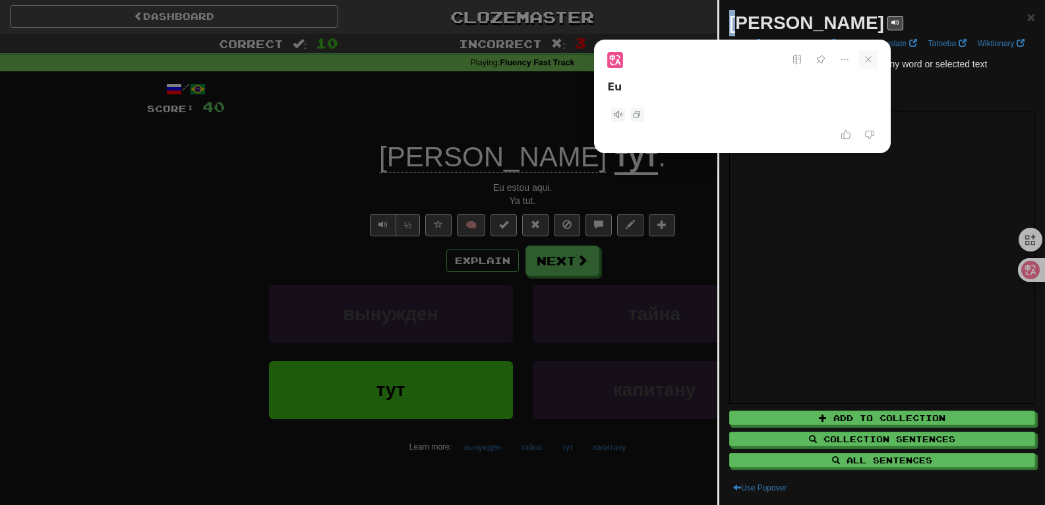
click at [863, 61] on icon at bounding box center [868, 59] width 18 height 18
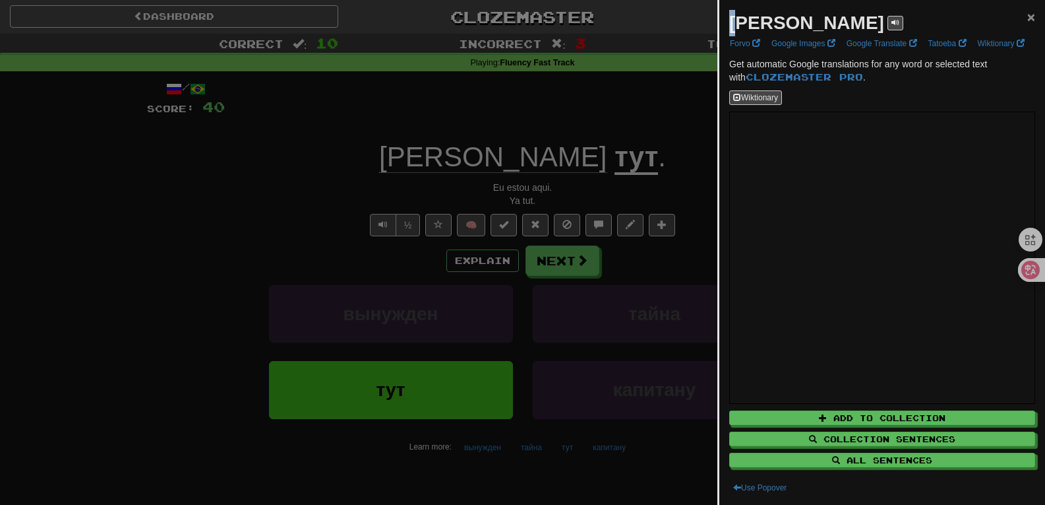
click at [1028, 22] on span "×" at bounding box center [1032, 16] width 8 height 15
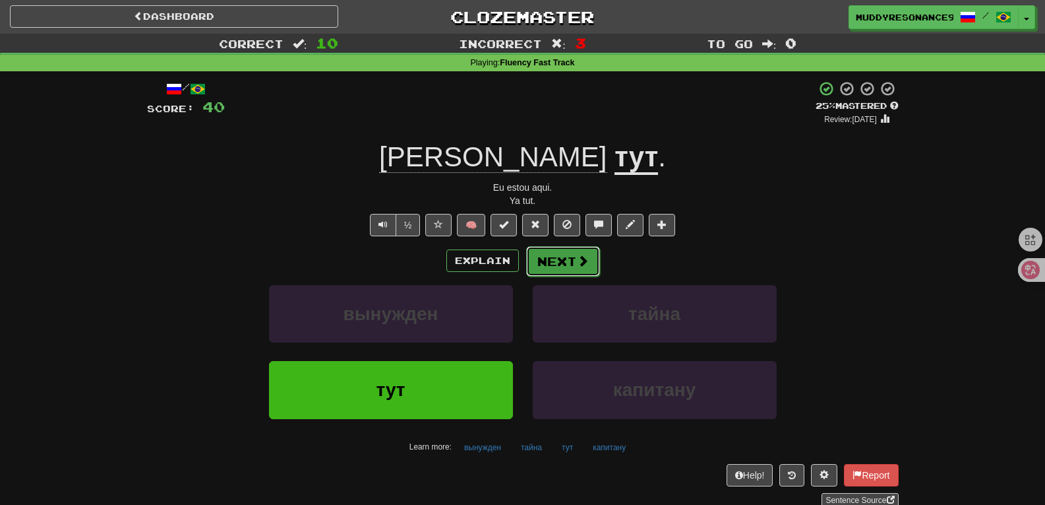
click at [582, 264] on span at bounding box center [583, 261] width 12 height 12
